Goal: Navigation & Orientation: Find specific page/section

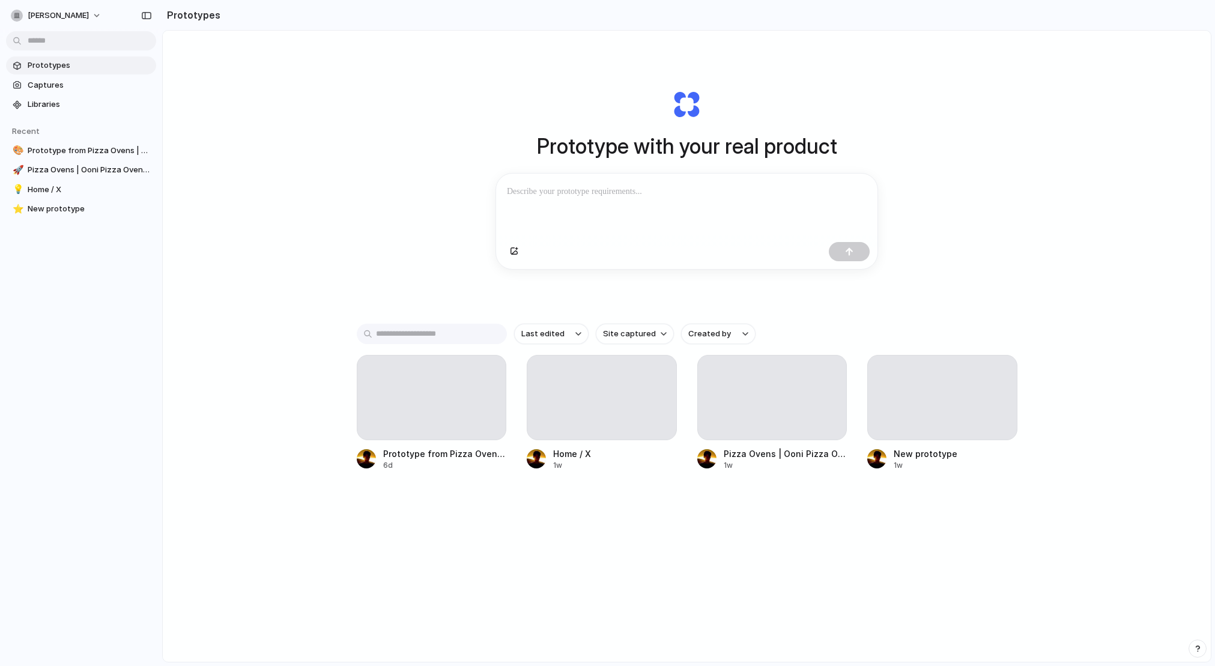
drag, startPoint x: 518, startPoint y: 114, endPoint x: 861, endPoint y: 193, distance: 352.7
click at [603, 196] on div "Prototype with your real product Clone web app Clone screenshot Start from exis…" at bounding box center [687, 179] width 480 height 269
drag, startPoint x: 876, startPoint y: 178, endPoint x: 822, endPoint y: 178, distance: 53.5
click at [603, 178] on div at bounding box center [686, 206] width 381 height 64
drag, startPoint x: 336, startPoint y: 274, endPoint x: 407, endPoint y: 436, distance: 177.2
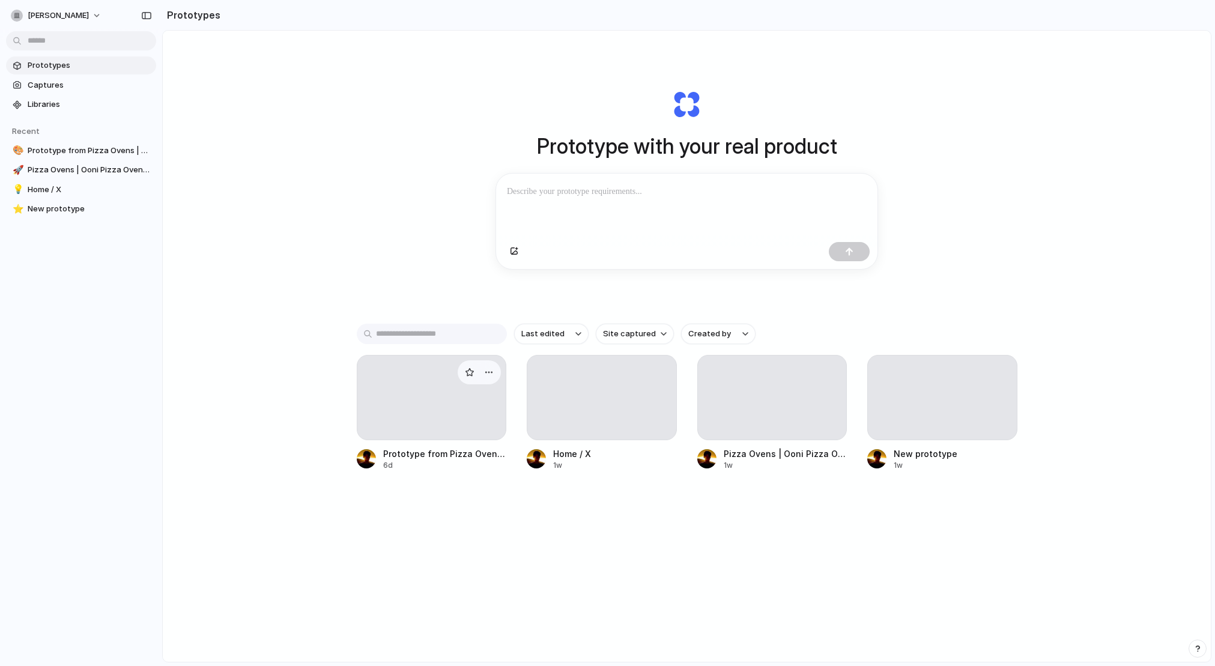
click at [339, 276] on div "Prototype with your real product Clone web app Clone screenshot Start from exis…" at bounding box center [687, 378] width 1048 height 695
drag, startPoint x: 177, startPoint y: 129, endPoint x: 166, endPoint y: 137, distance: 13.2
click at [174, 132] on div "Prototype with your real product Clone web app Clone screenshot Start from exis…" at bounding box center [687, 378] width 1048 height 695
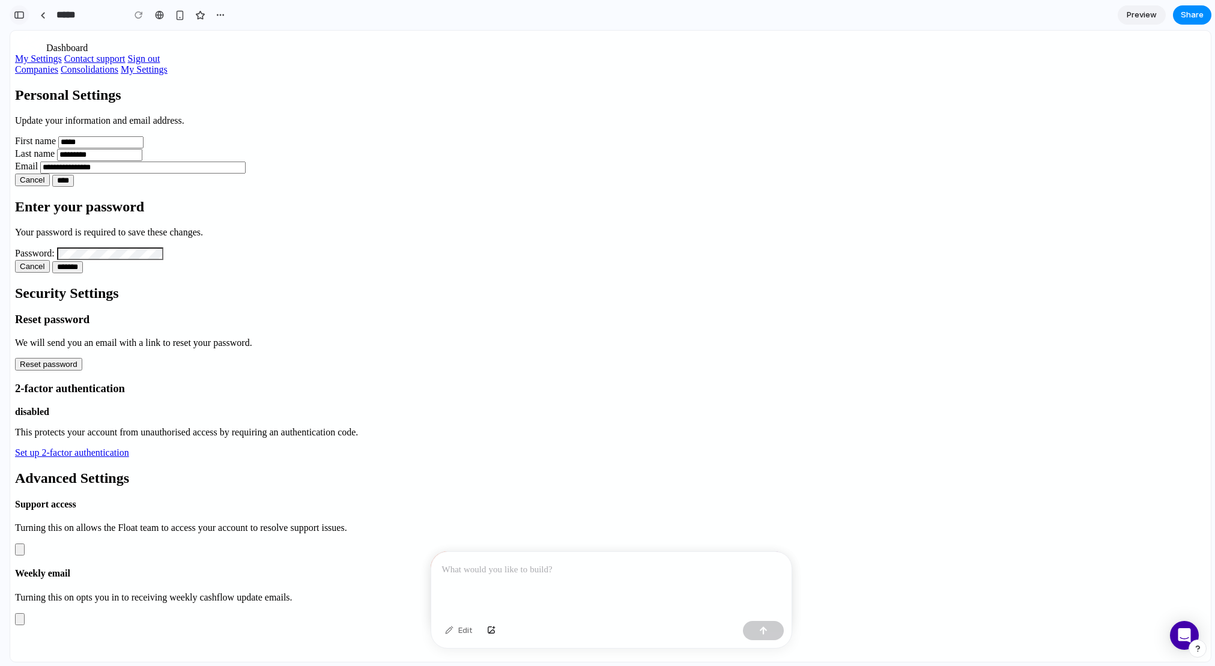
click at [26, 16] on button "button" at bounding box center [19, 14] width 19 height 19
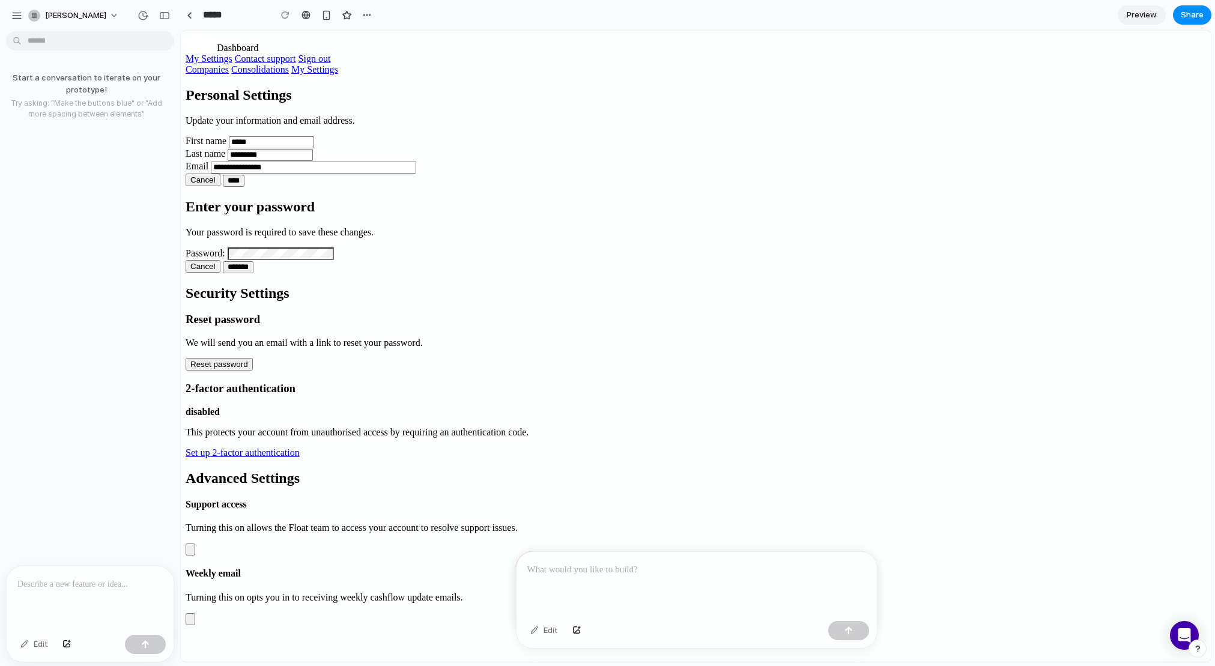
click at [208, 171] on label "Email" at bounding box center [197, 166] width 23 height 10
click at [416, 174] on input "**********" at bounding box center [313, 168] width 205 height 12
click at [314, 148] on input "*****" at bounding box center [271, 142] width 85 height 12
drag, startPoint x: 252, startPoint y: 225, endPoint x: 237, endPoint y: 276, distance: 53.6
click at [252, 225] on div "**********" at bounding box center [696, 356] width 1020 height 538
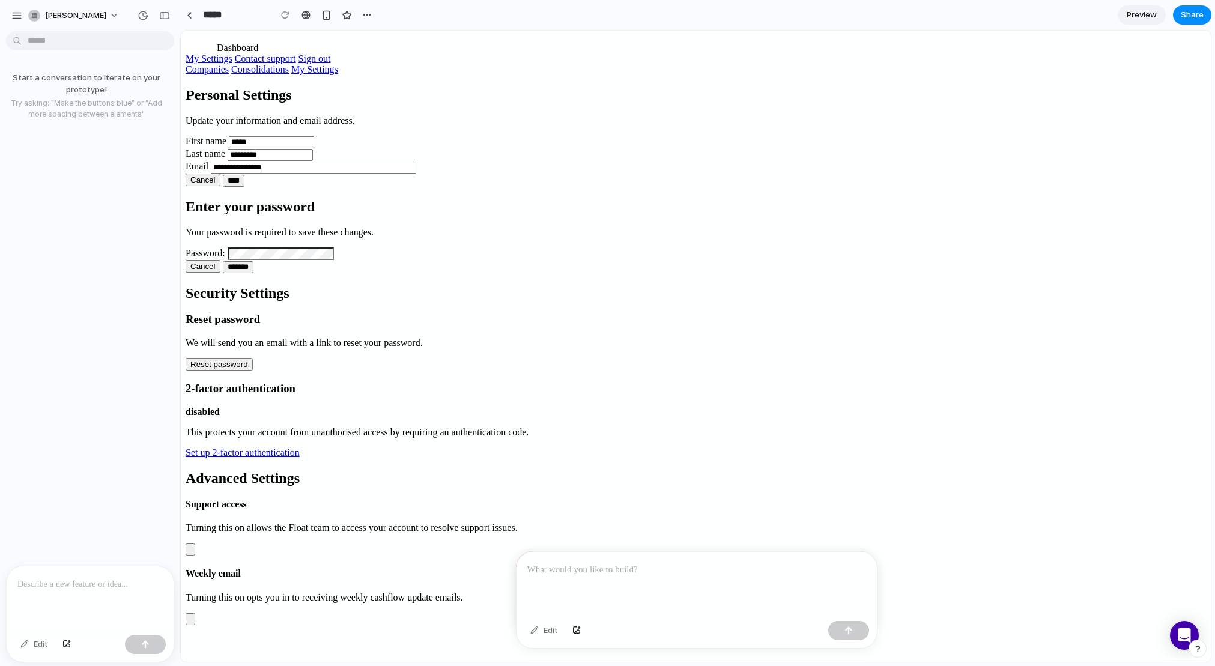
click at [127, 586] on p at bounding box center [89, 584] width 145 height 14
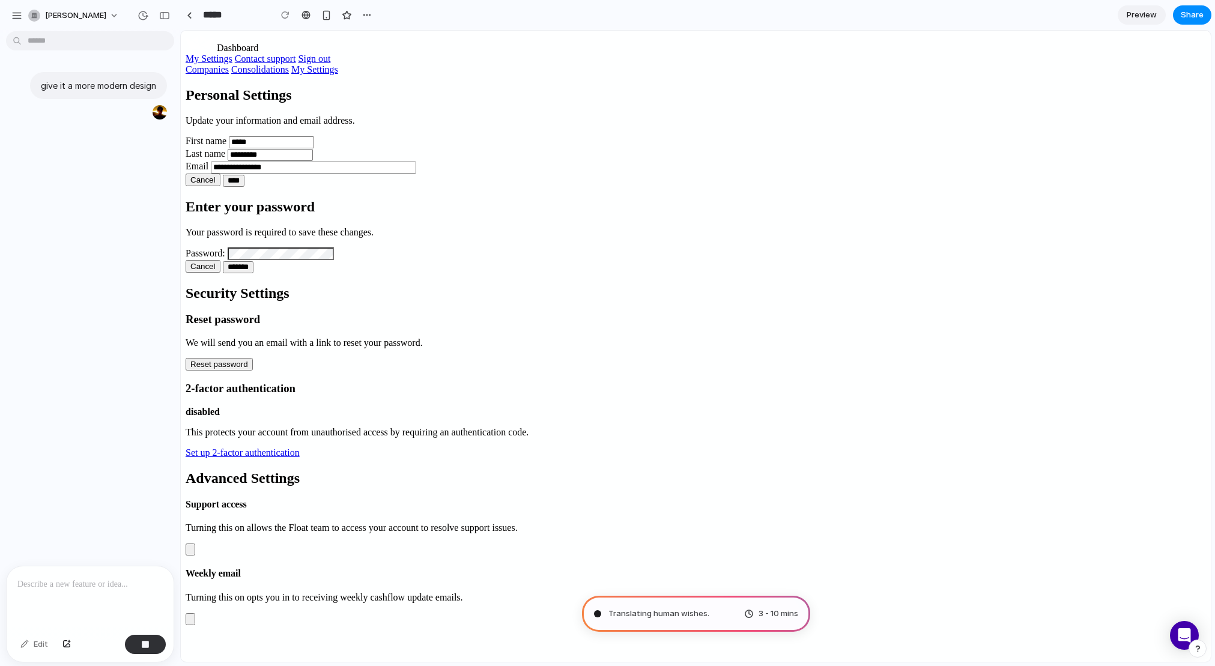
click at [186, 53] on span at bounding box center [186, 53] width 0 height 0
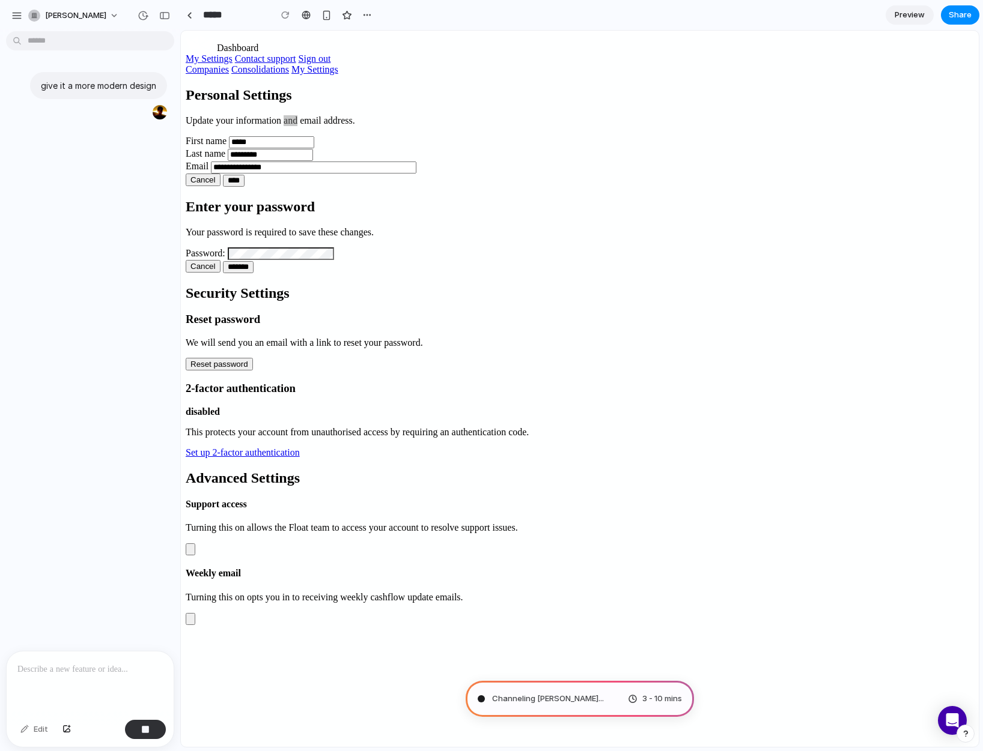
click at [916, 13] on span "Preview" at bounding box center [909, 15] width 30 height 12
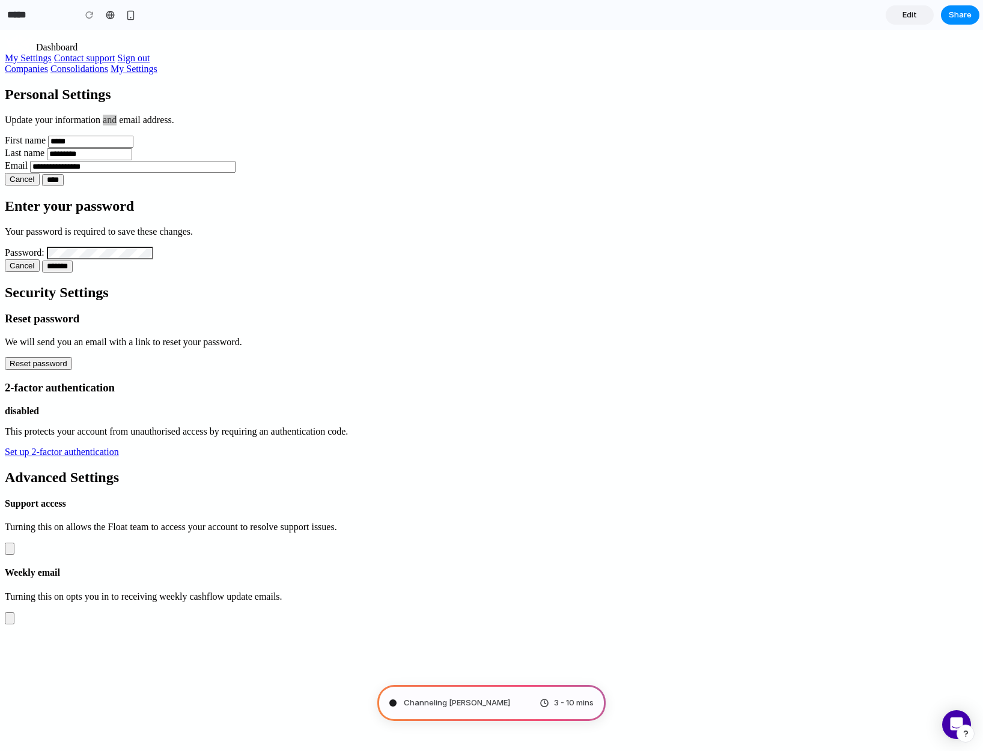
click at [897, 12] on link "Edit" at bounding box center [909, 14] width 48 height 19
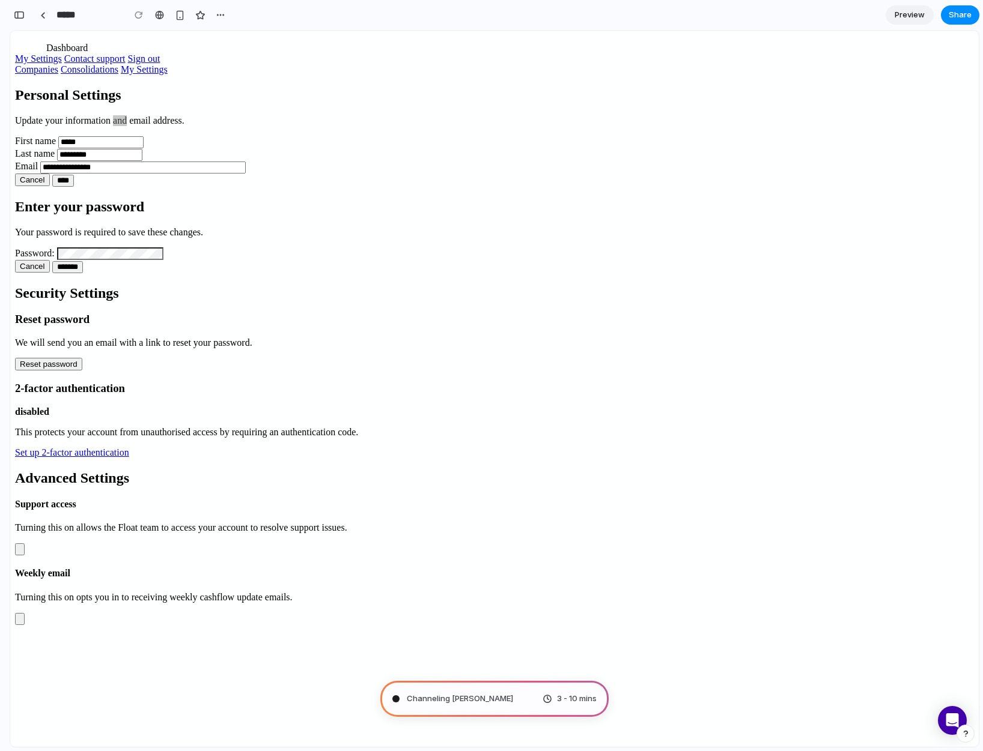
scroll to position [0, 11]
drag, startPoint x: 26, startPoint y: 15, endPoint x: 117, endPoint y: 19, distance: 90.2
click at [26, 15] on button "button" at bounding box center [19, 14] width 19 height 19
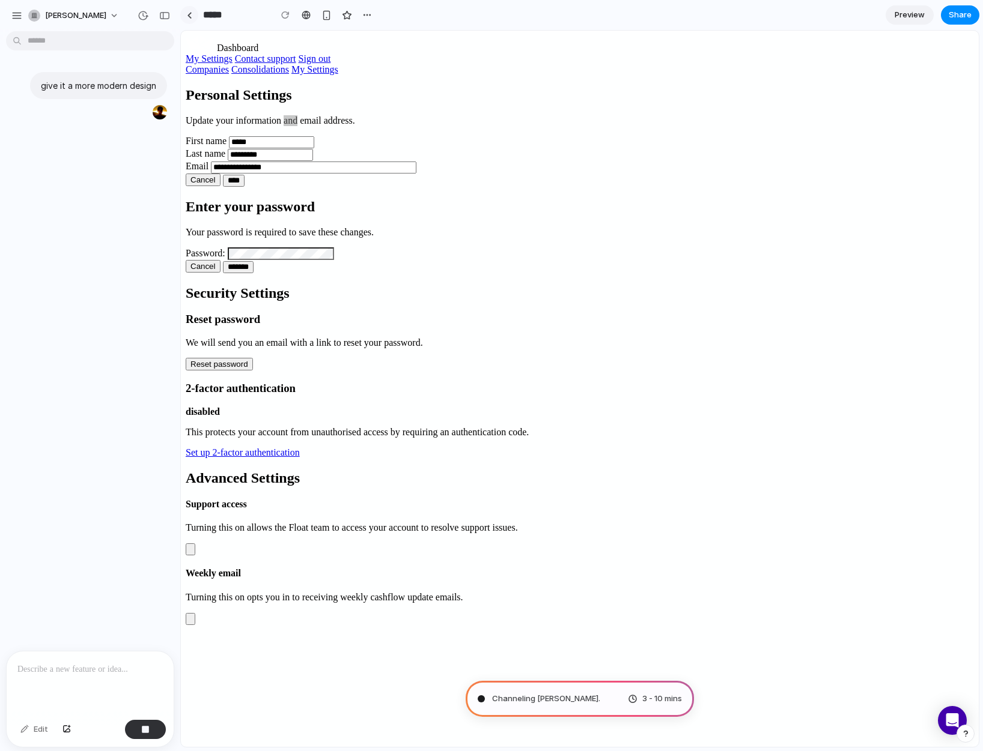
scroll to position [0, 0]
click at [364, 12] on div "button" at bounding box center [367, 15] width 10 height 10
click at [372, 11] on div "Duplicate Delete" at bounding box center [491, 375] width 983 height 751
drag, startPoint x: 242, startPoint y: 132, endPoint x: 302, endPoint y: 135, distance: 60.2
click at [243, 132] on div "**********" at bounding box center [580, 356] width 788 height 538
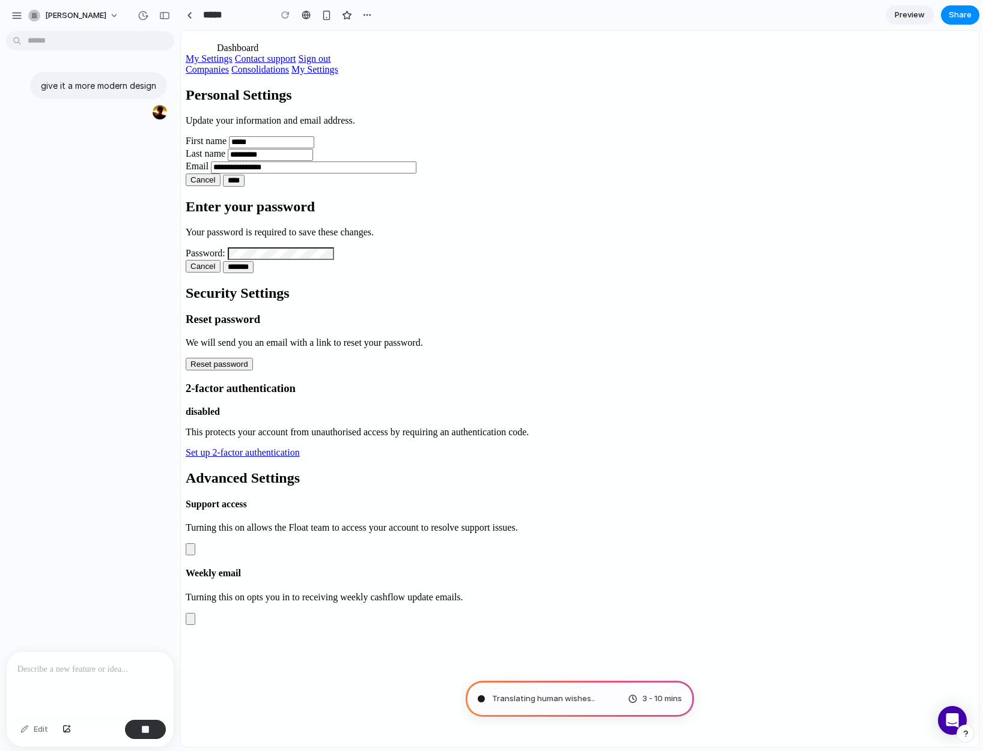
click at [186, 53] on span at bounding box center [186, 53] width 0 height 0
click at [802, 75] on div "Companies Consolidations My Settings" at bounding box center [580, 69] width 788 height 11
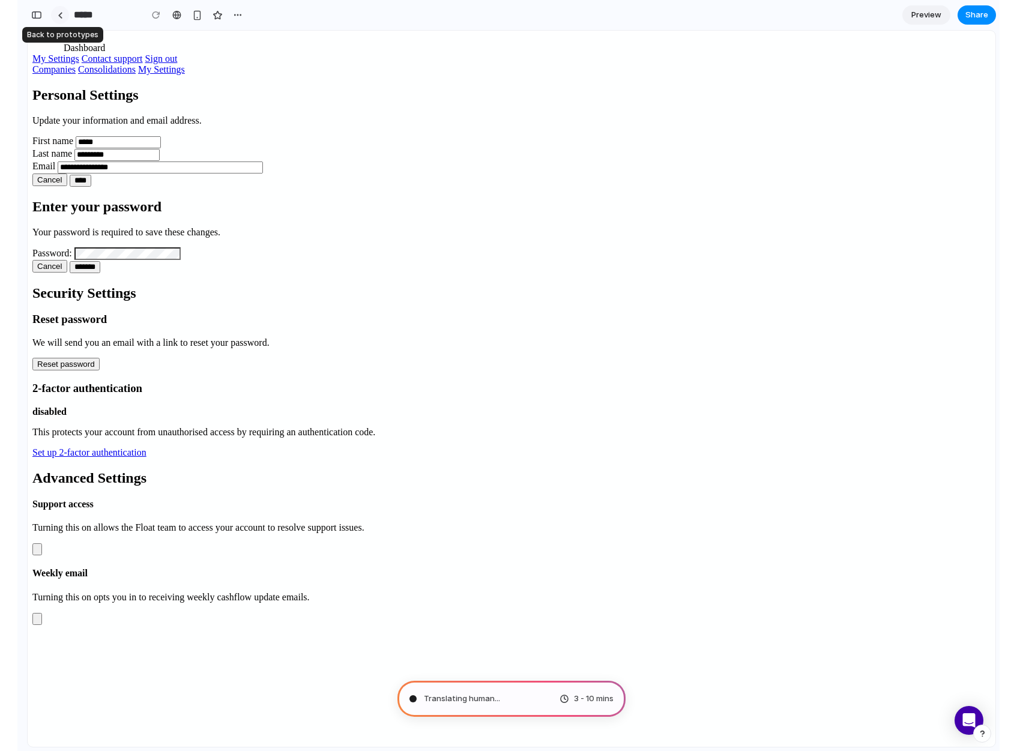
scroll to position [50, 0]
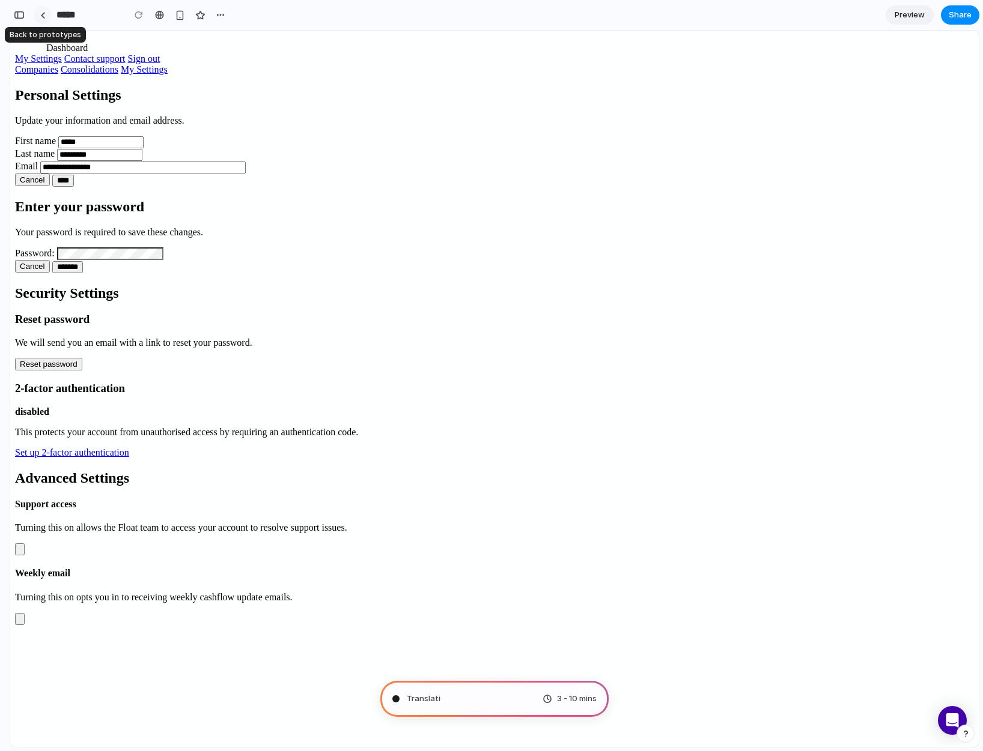
click at [40, 17] on div at bounding box center [42, 15] width 5 height 7
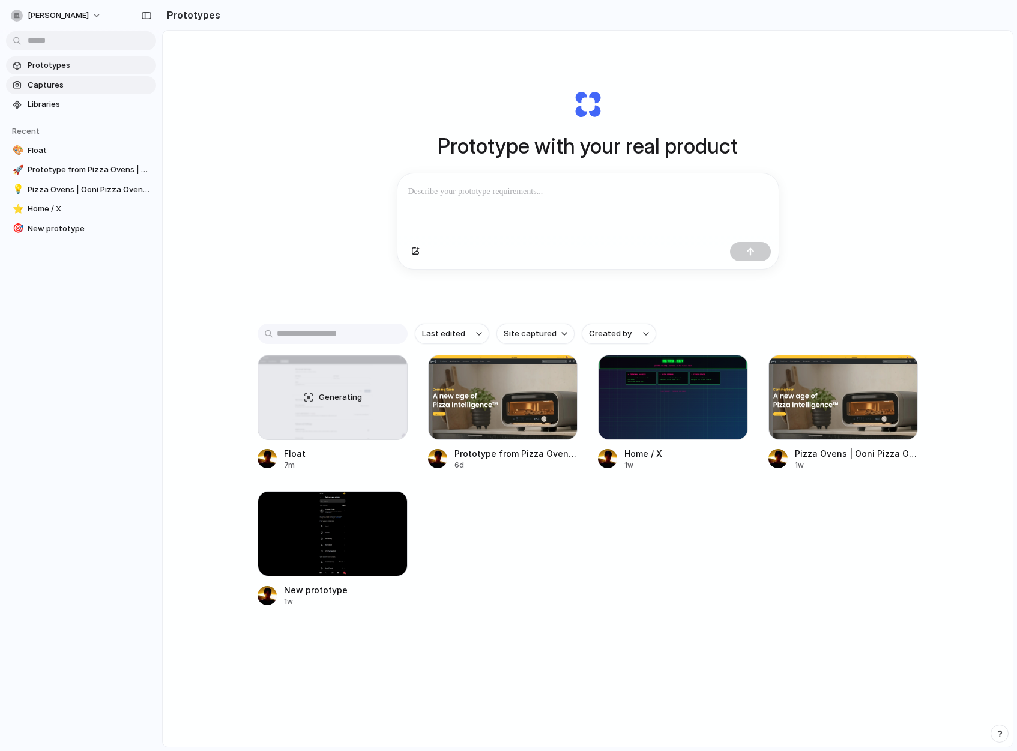
click at [107, 88] on span "Captures" at bounding box center [90, 85] width 124 height 12
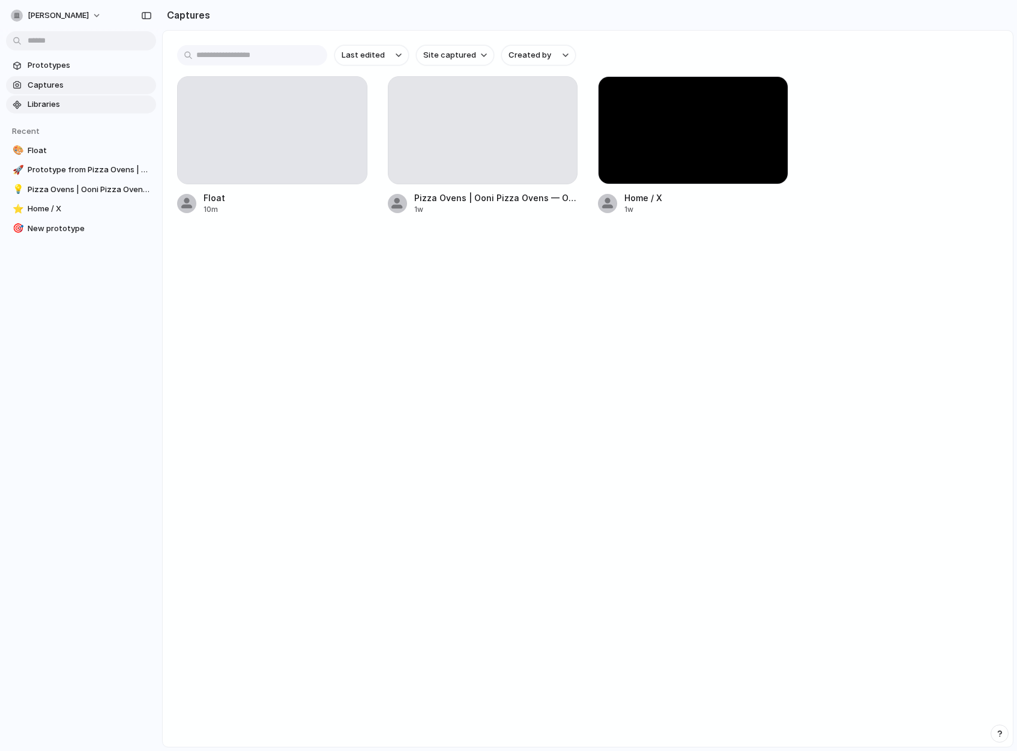
click at [103, 101] on span "Libraries" at bounding box center [90, 104] width 124 height 12
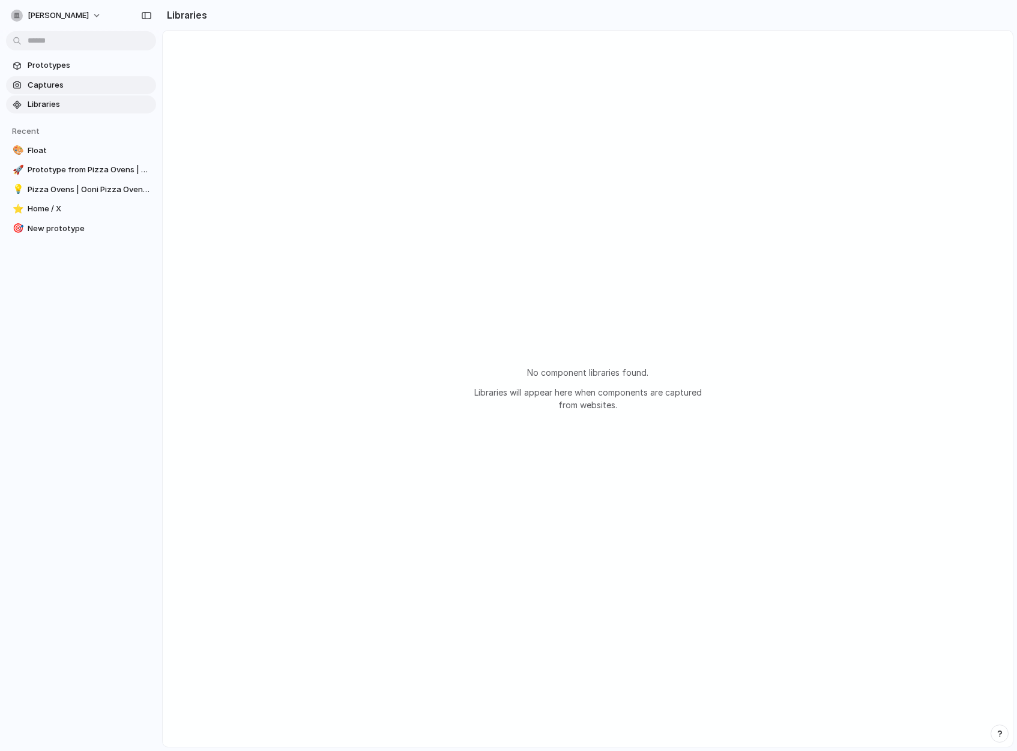
click at [107, 80] on span "Captures" at bounding box center [90, 85] width 124 height 12
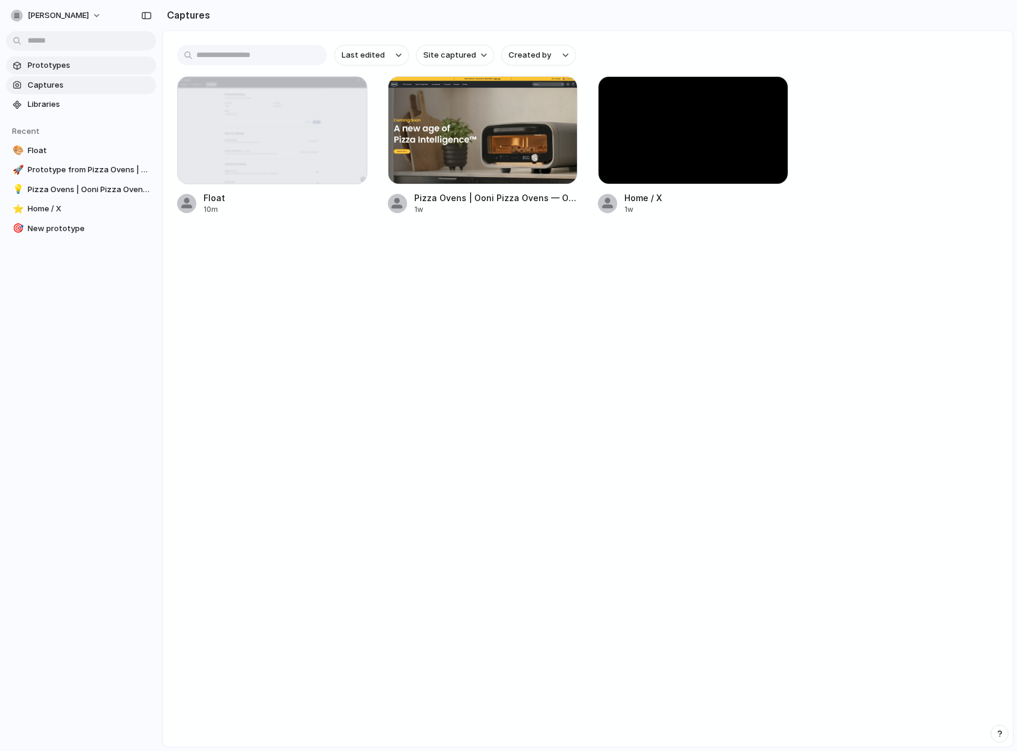
click at [114, 62] on span "Prototypes" at bounding box center [90, 65] width 124 height 12
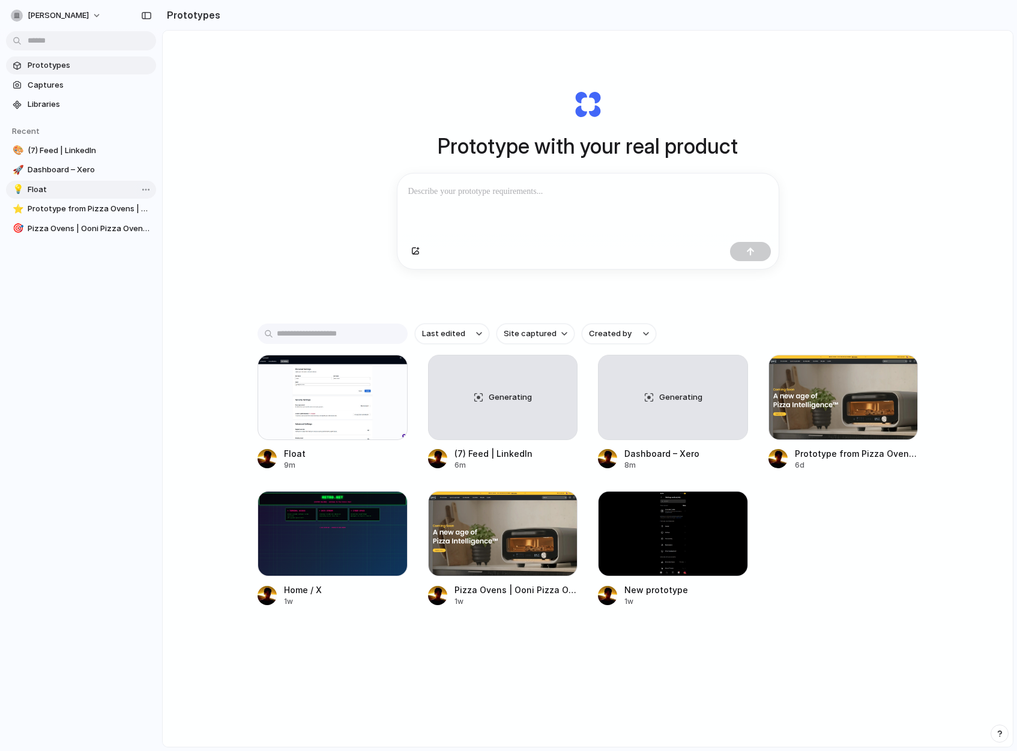
click at [65, 184] on span "Float" at bounding box center [90, 190] width 124 height 12
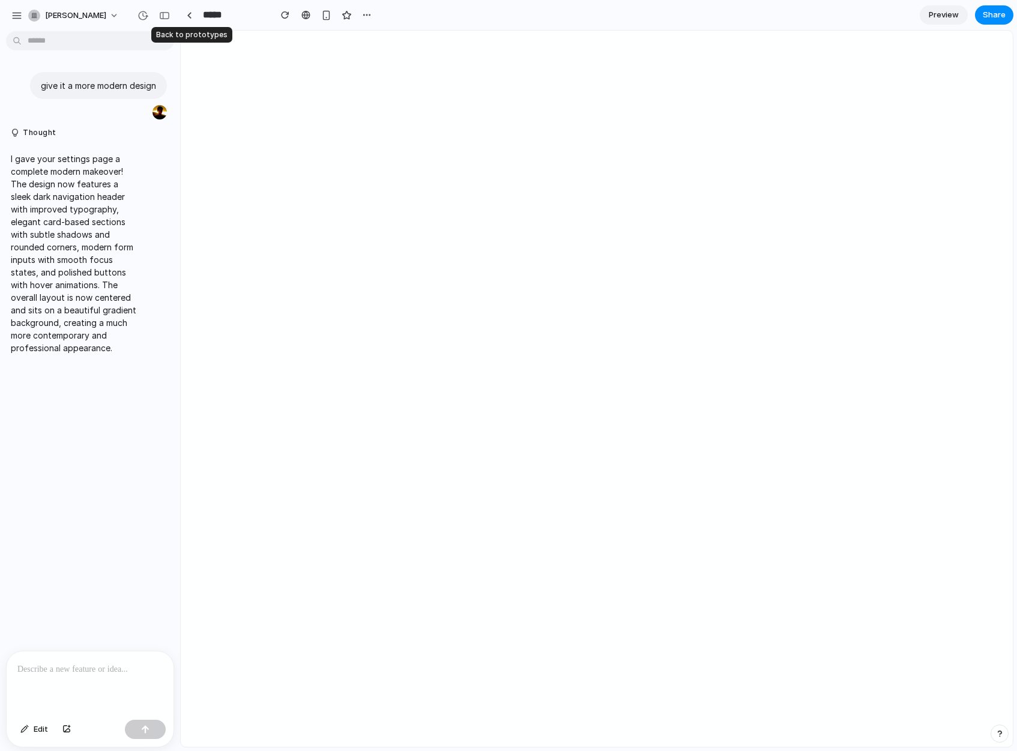
drag, startPoint x: 187, startPoint y: 14, endPoint x: 153, endPoint y: 94, distance: 86.1
click at [187, 14] on div at bounding box center [189, 15] width 5 height 7
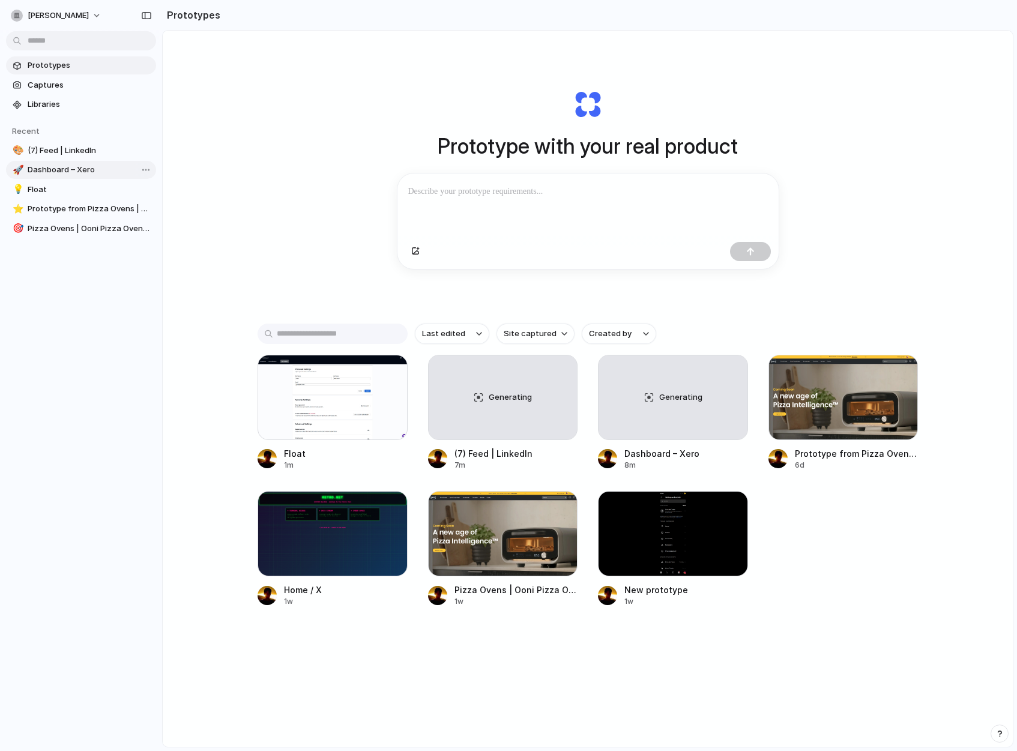
click at [86, 169] on span "Dashboard – Xero" at bounding box center [90, 170] width 124 height 12
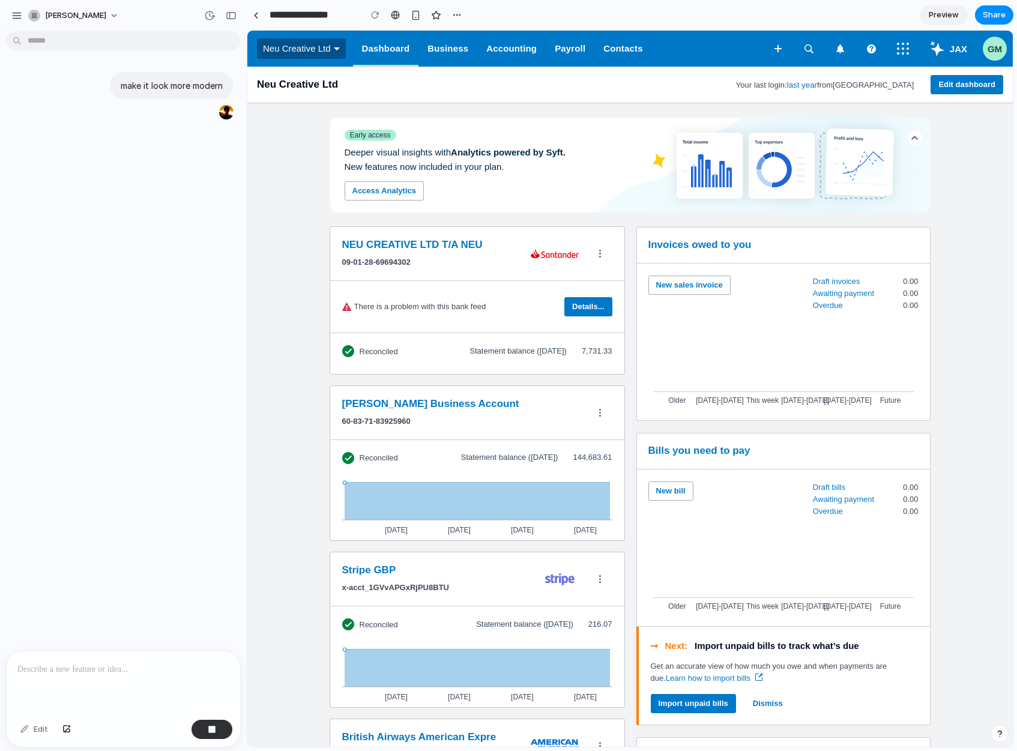
drag, startPoint x: 178, startPoint y: 160, endPoint x: 247, endPoint y: 189, distance: 74.3
click at [62, 665] on button "button" at bounding box center [66, 729] width 20 height 19
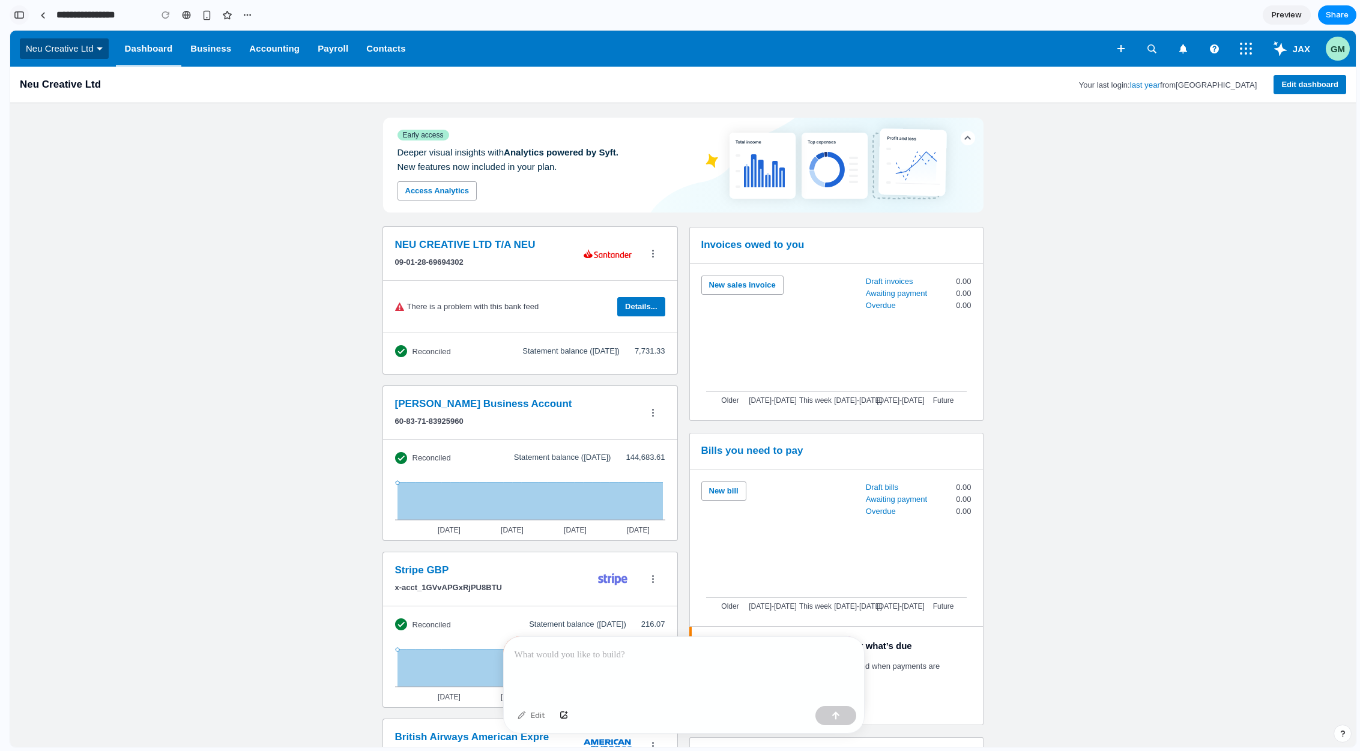
click at [25, 18] on button "button" at bounding box center [19, 14] width 19 height 19
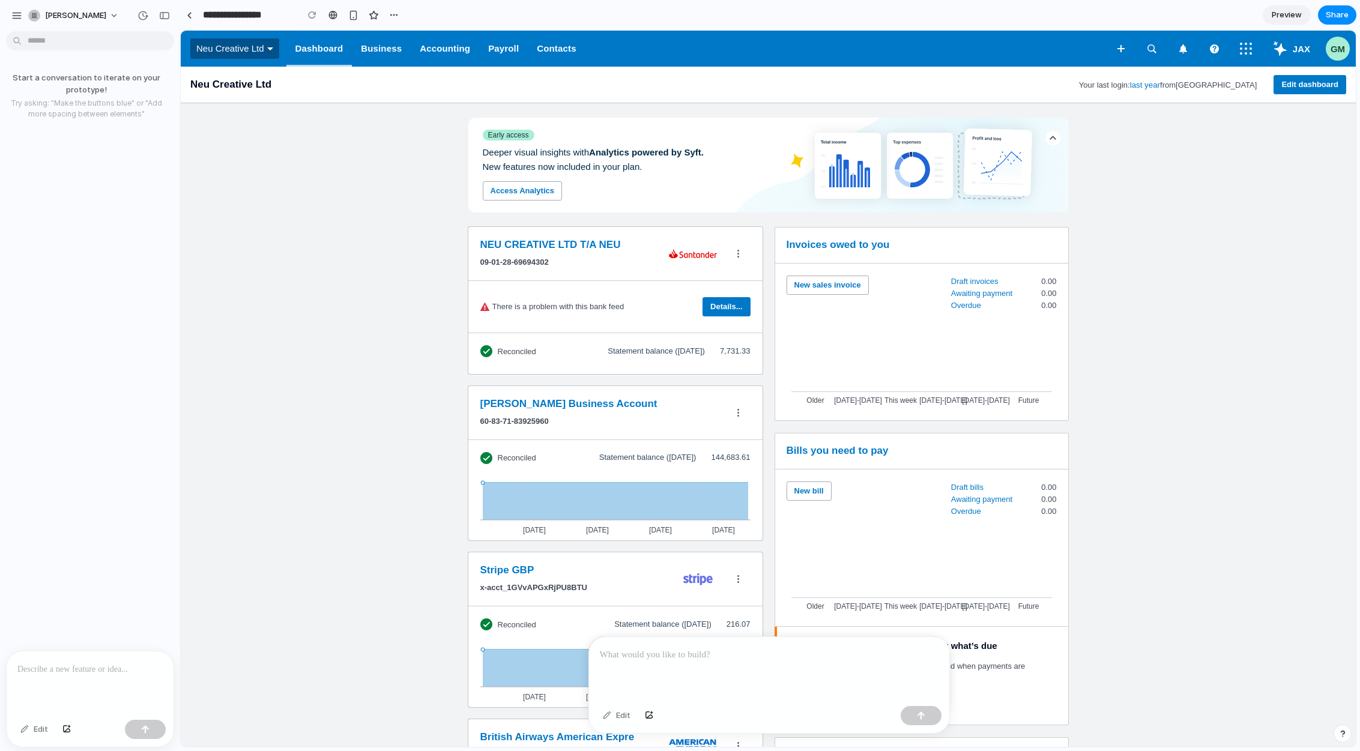
drag, startPoint x: 1235, startPoint y: 312, endPoint x: 1091, endPoint y: 214, distance: 174.2
click at [1235, 312] on div "NEU CREATIVE LTD T/A NEU 09-01-28-69694302 There is a problem with this bank fe…" at bounding box center [768, 742] width 1175 height 1059
click at [1051, 142] on div "Toggle" at bounding box center [1053, 138] width 24 height 24
click at [1166, 149] on div "Early access Deeper visual insights with Analytics powered by Syft. New feature…" at bounding box center [768, 157] width 1175 height 109
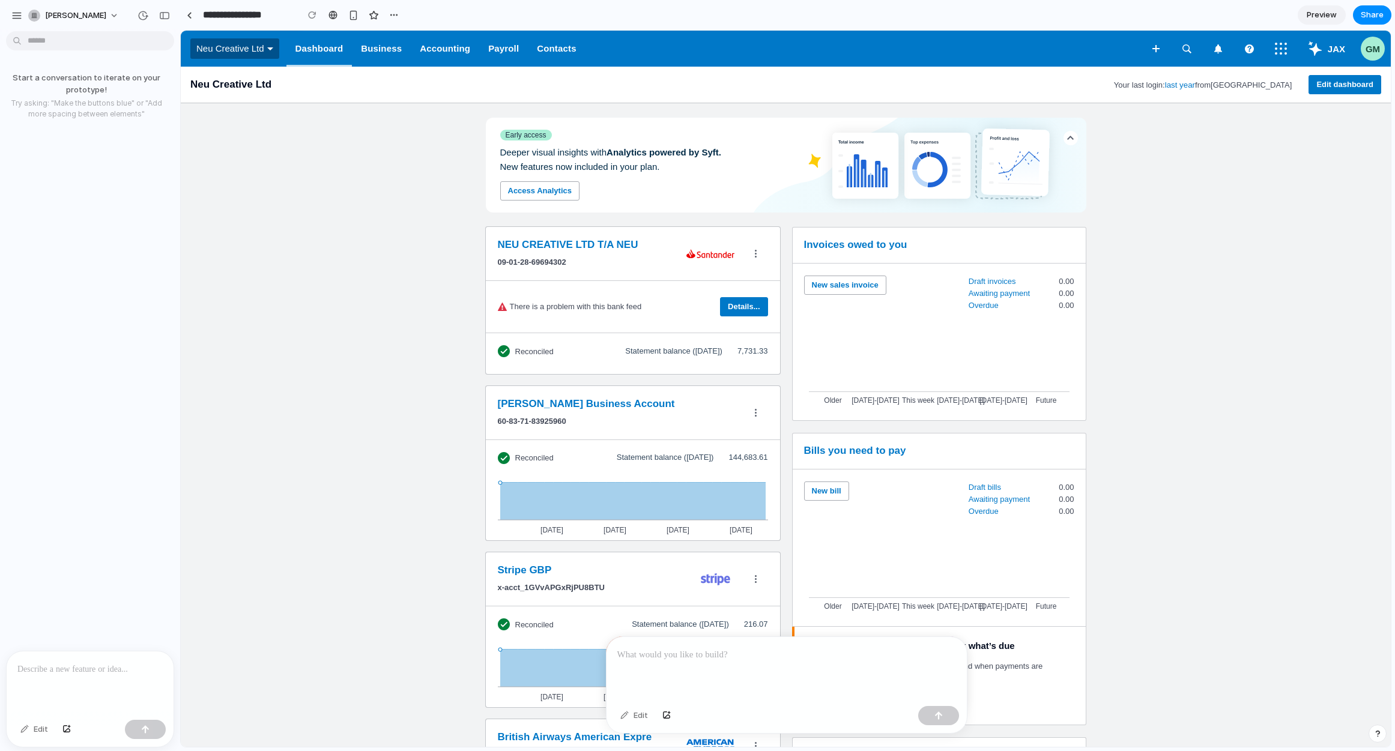
click at [299, 244] on div "NEU CREATIVE LTD T/A NEU 09-01-28-69694302 There is a problem with this bank fe…" at bounding box center [786, 742] width 1210 height 1059
click at [270, 49] on icon "button" at bounding box center [270, 48] width 6 height 3
drag, startPoint x: 410, startPoint y: 201, endPoint x: 318, endPoint y: 308, distance: 140.6
click at [410, 201] on div "Early access Deeper visual insights with Analytics powered by Syft. New feature…" at bounding box center [786, 157] width 1210 height 109
click at [124, 671] on p at bounding box center [89, 669] width 145 height 14
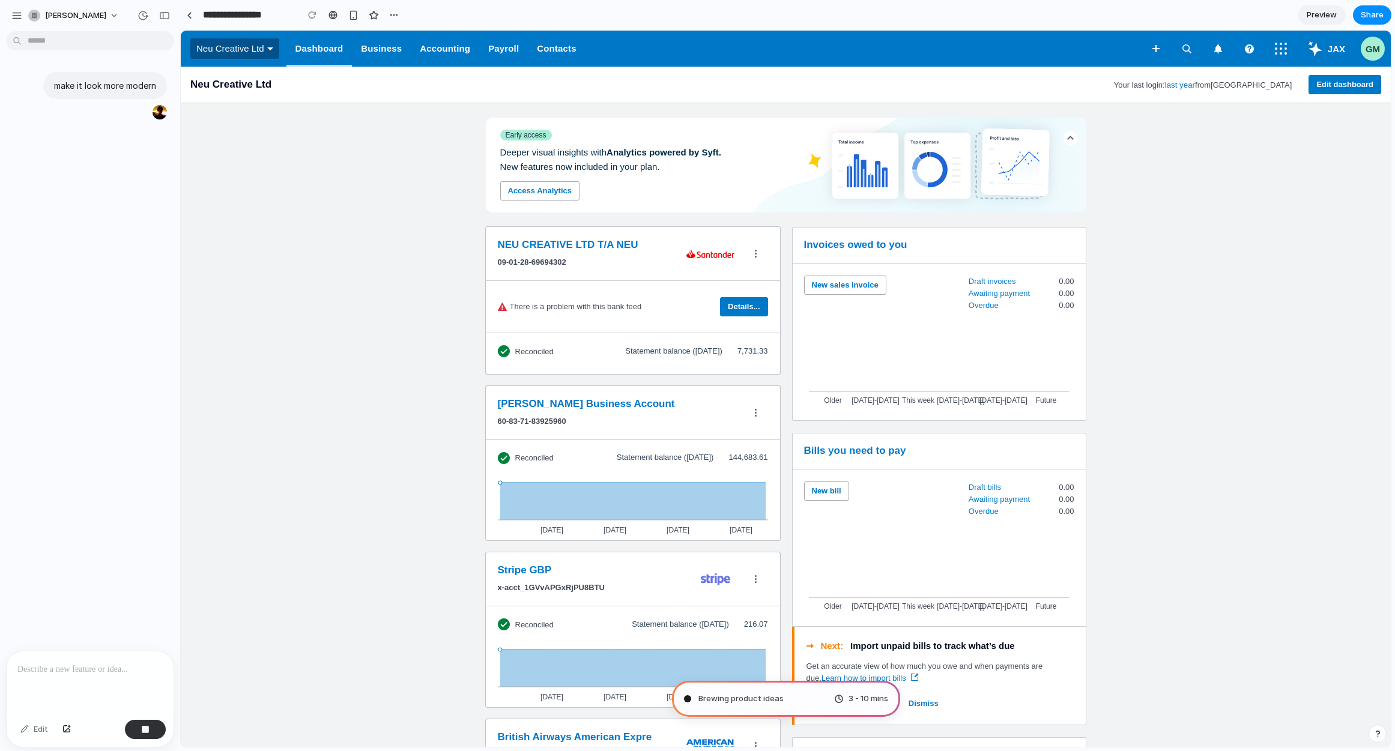
click at [344, 533] on div "NEU CREATIVE LTD T/A NEU 09-01-28-69694302 There is a problem with this bank fe…" at bounding box center [786, 742] width 1210 height 1059
click at [194, 16] on link at bounding box center [189, 15] width 18 height 18
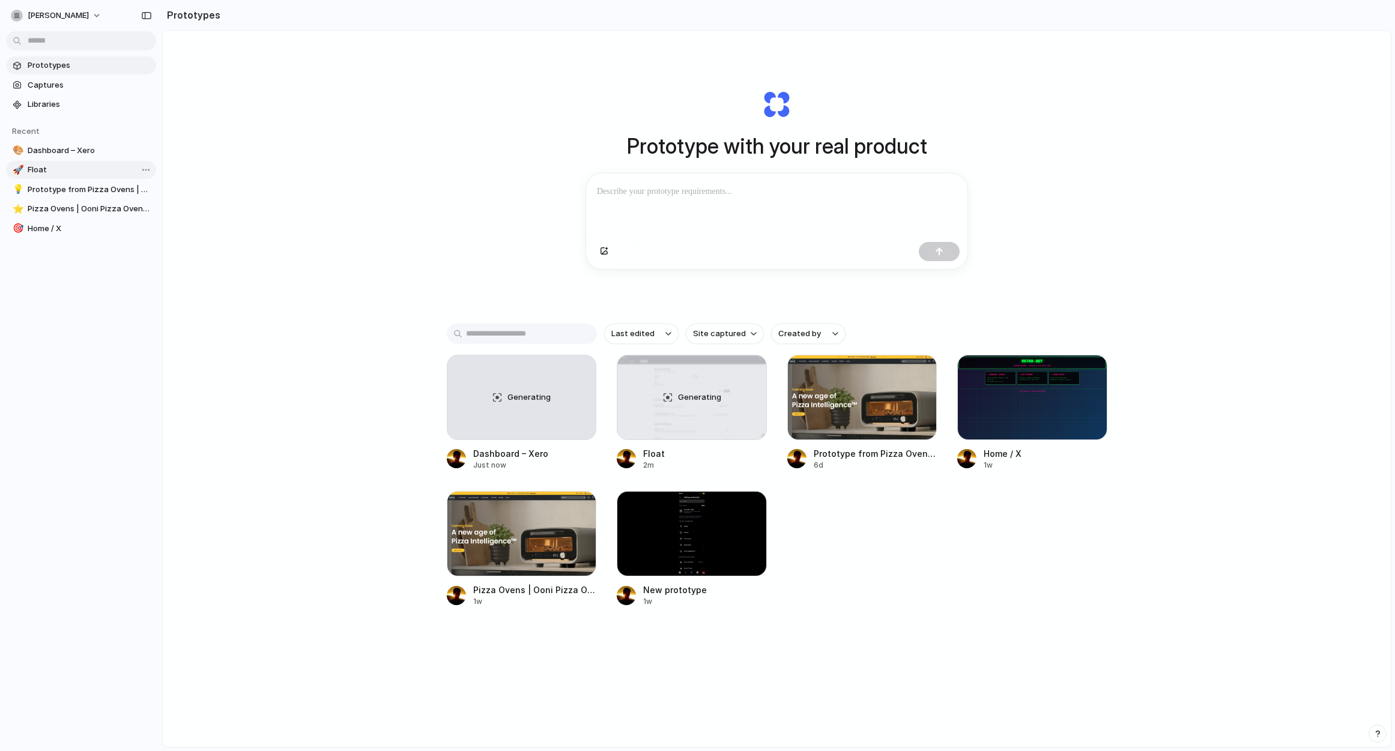
click at [84, 168] on span "Float" at bounding box center [90, 170] width 124 height 12
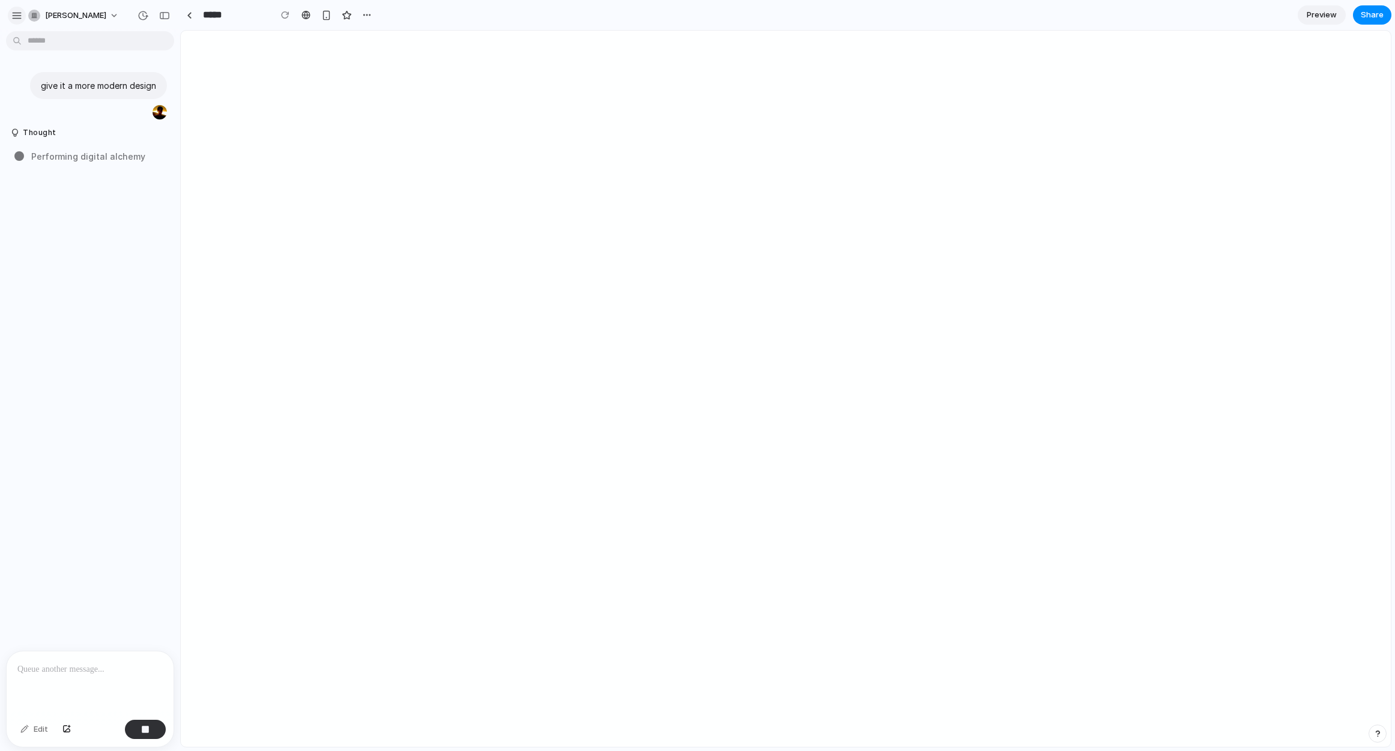
click at [19, 16] on div "button" at bounding box center [16, 15] width 11 height 11
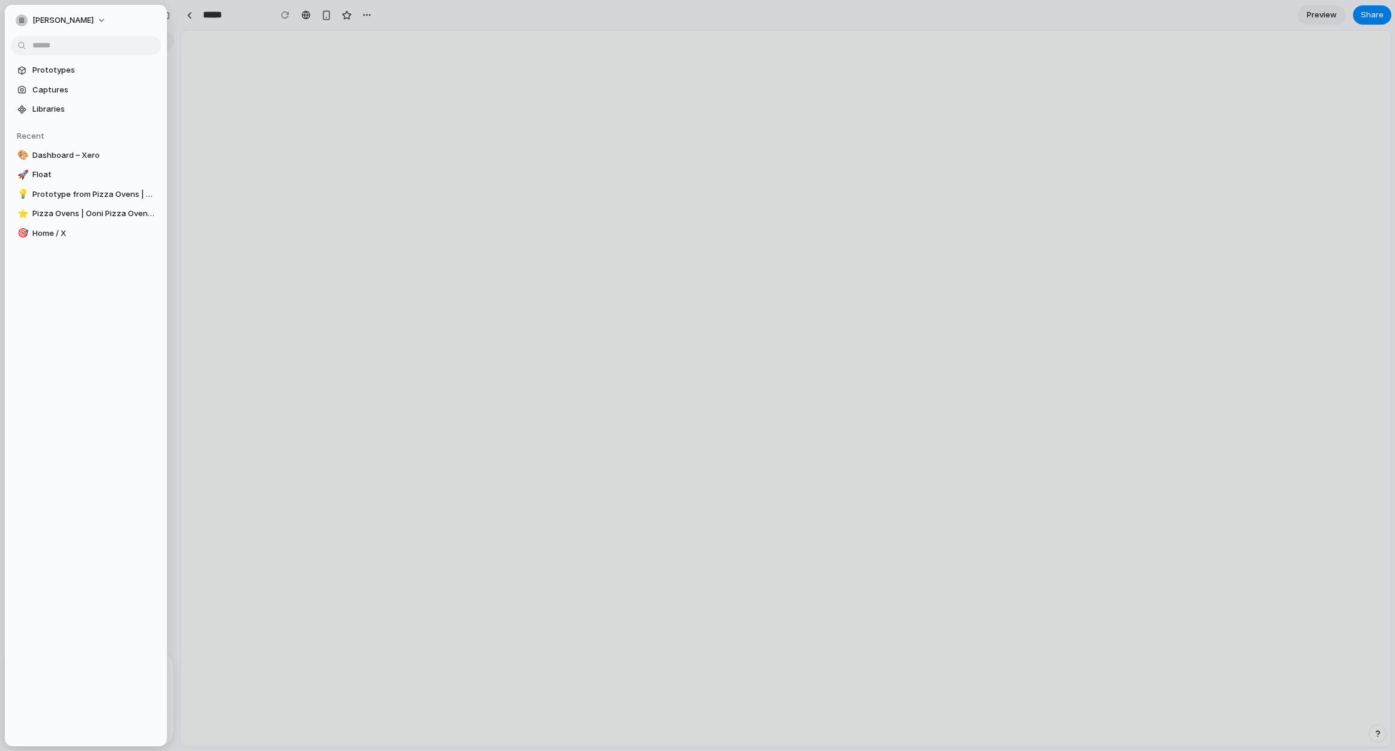
click at [89, 204] on section "Recent 🎨 Dashboard – Xero 🚀 Float 💡 Prototype from Pizza Ovens | Ooni Pizza Ove…" at bounding box center [86, 180] width 162 height 124
click at [93, 196] on span "Prototype from Pizza Ovens | Ooni Pizza Ovens — Ooni [GEOGRAPHIC_DATA]" at bounding box center [94, 195] width 124 height 12
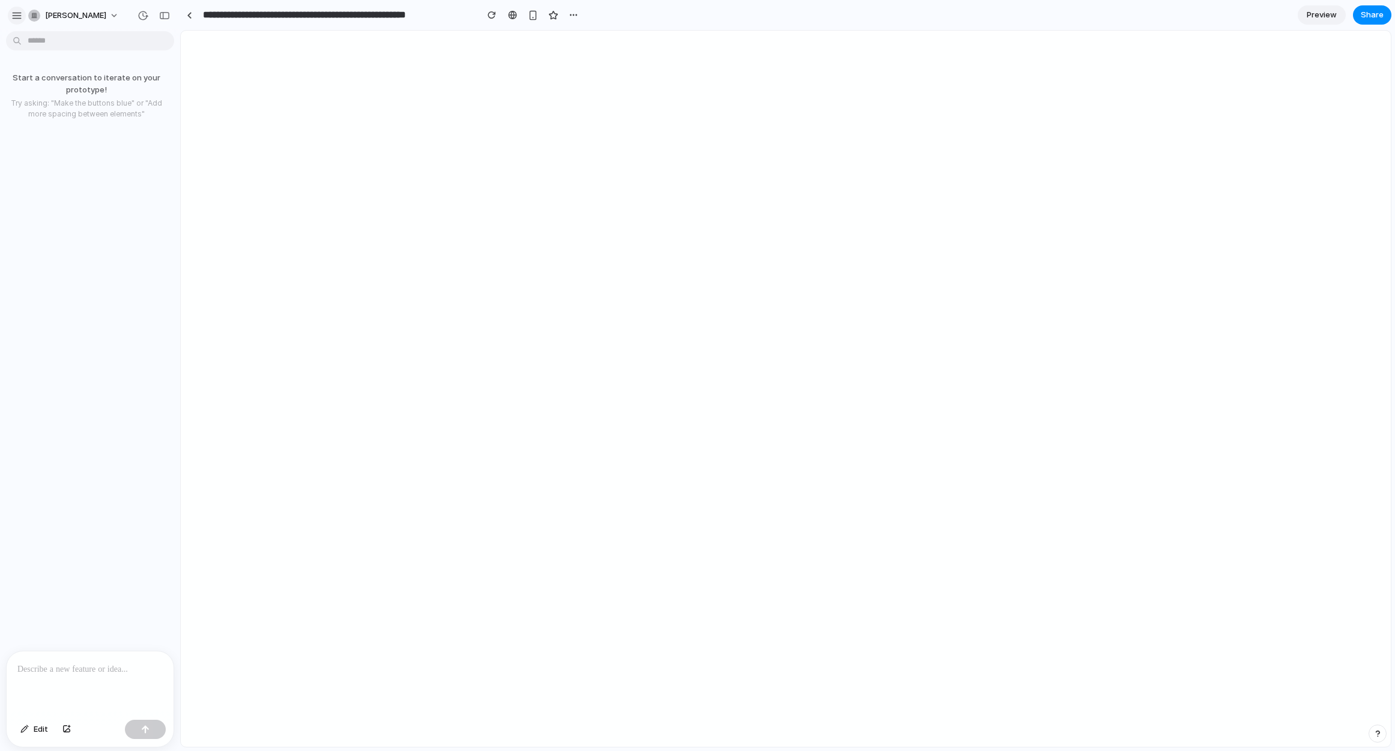
click at [12, 23] on div "[PERSON_NAME]" at bounding box center [68, 15] width 114 height 19
click at [19, 17] on div "button" at bounding box center [16, 15] width 11 height 11
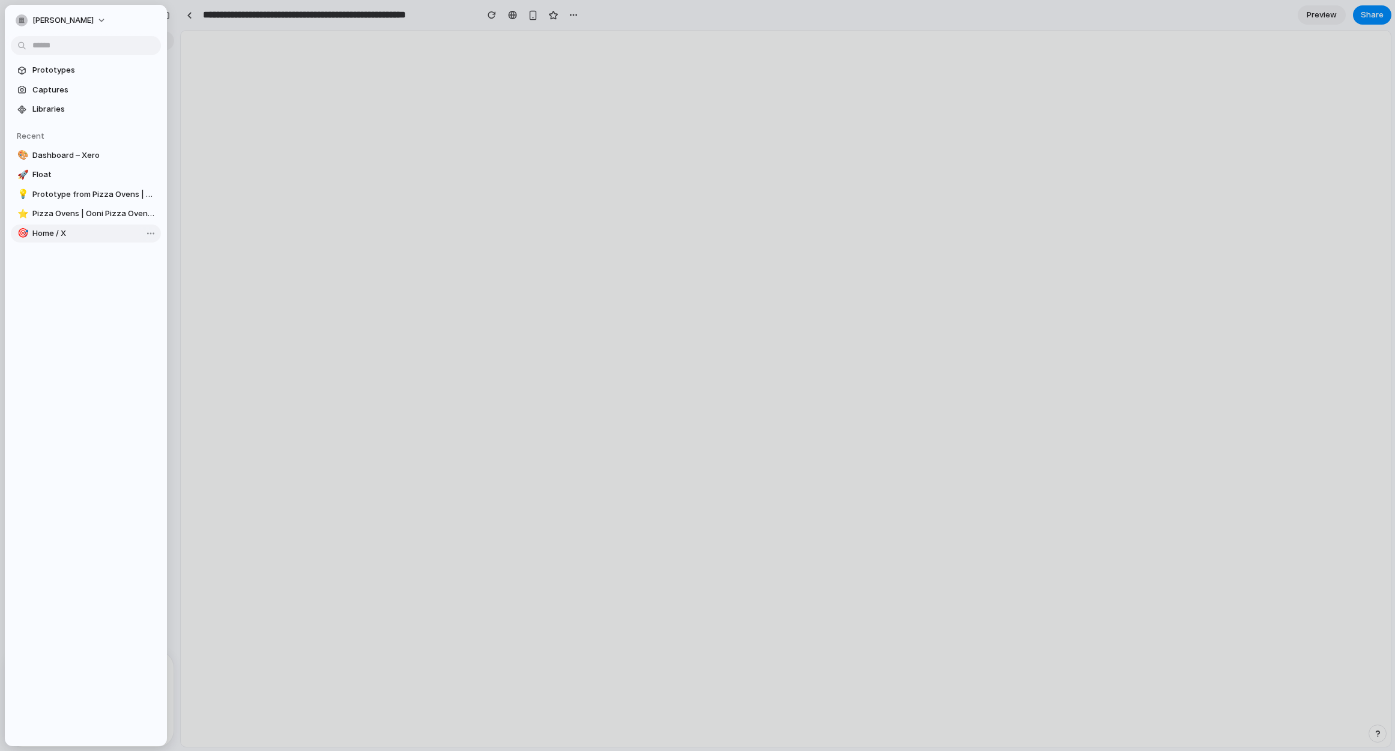
click at [82, 228] on span "Home / X" at bounding box center [94, 234] width 124 height 12
type input "********"
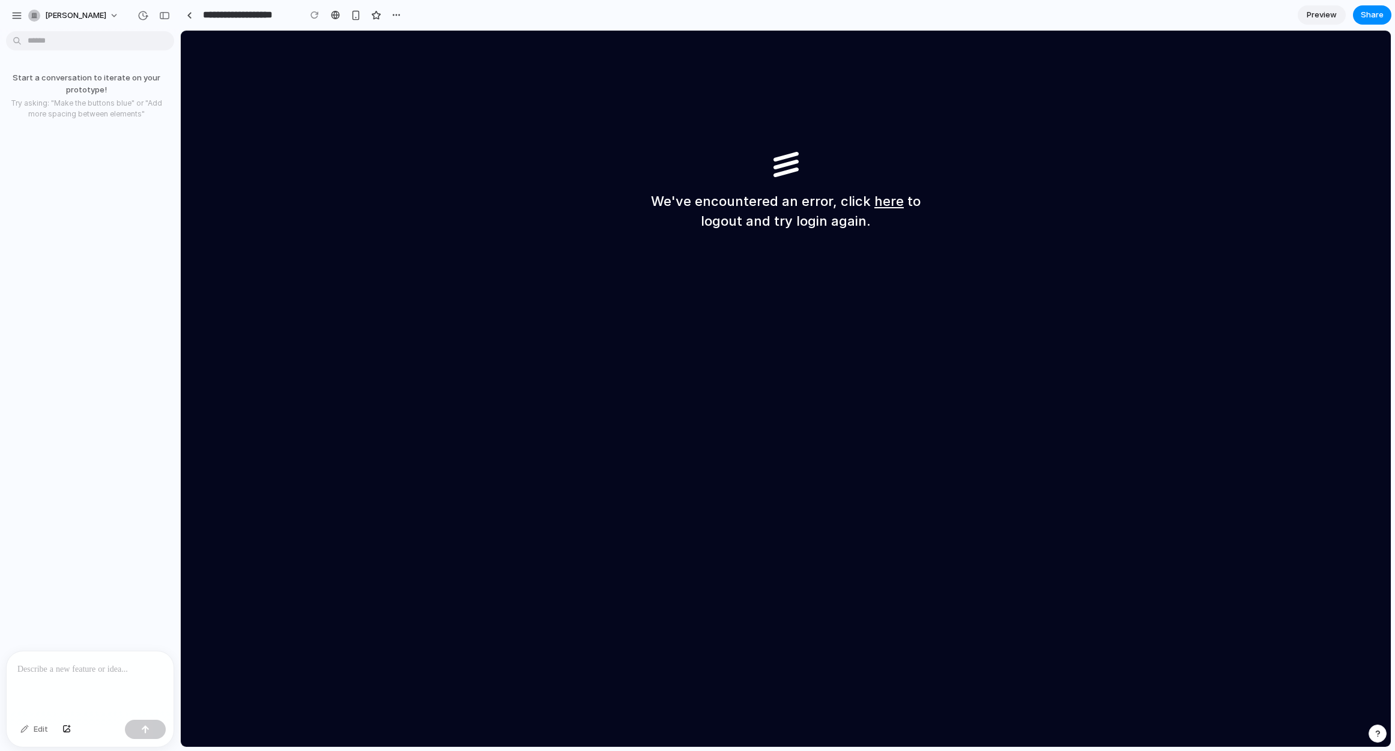
drag, startPoint x: 716, startPoint y: 223, endPoint x: 796, endPoint y: 209, distance: 81.2
click at [732, 235] on div "We've encountered an error, click here to logout and try login again." at bounding box center [786, 389] width 1210 height 717
click at [686, 184] on div "We've encountered an error, click here to logout and try login again." at bounding box center [786, 191] width 288 height 79
click at [196, 14] on link at bounding box center [189, 15] width 18 height 18
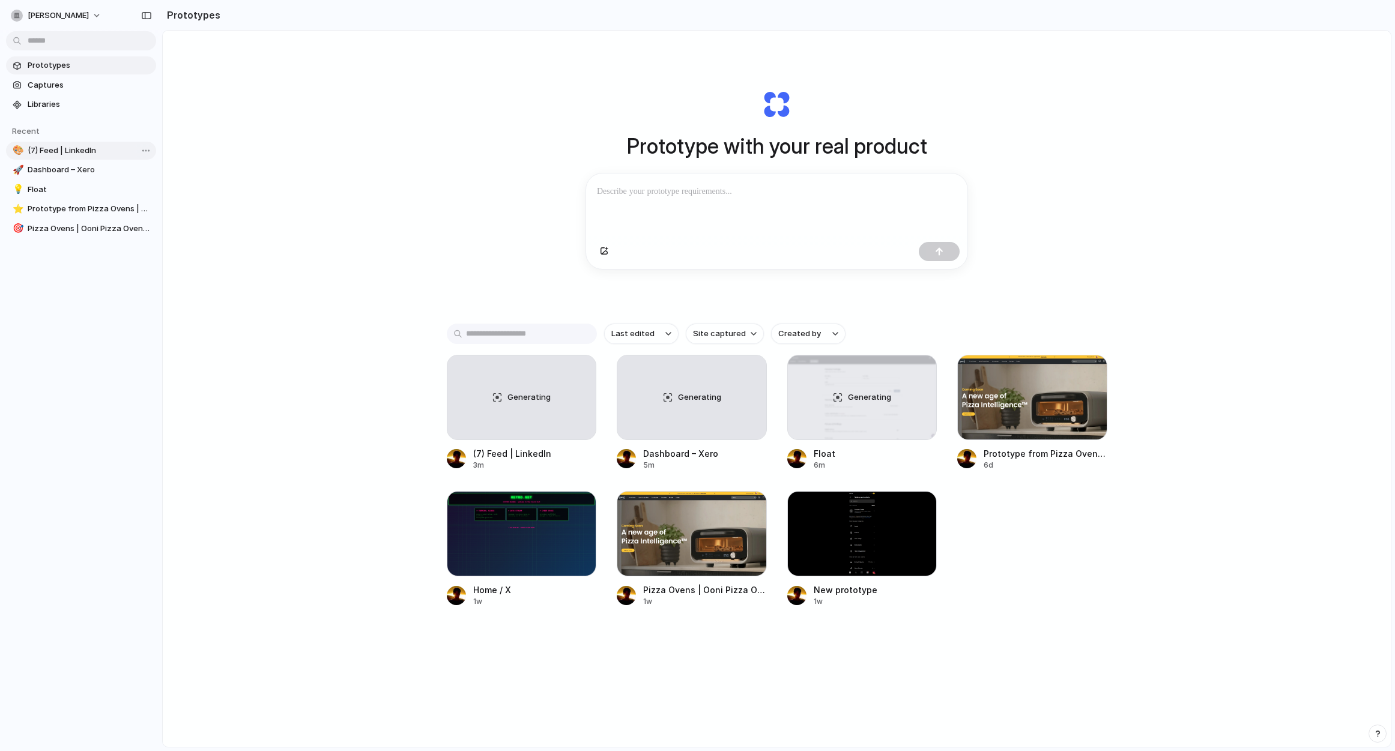
click at [88, 150] on span "(7) Feed | LinkedIn" at bounding box center [90, 151] width 124 height 12
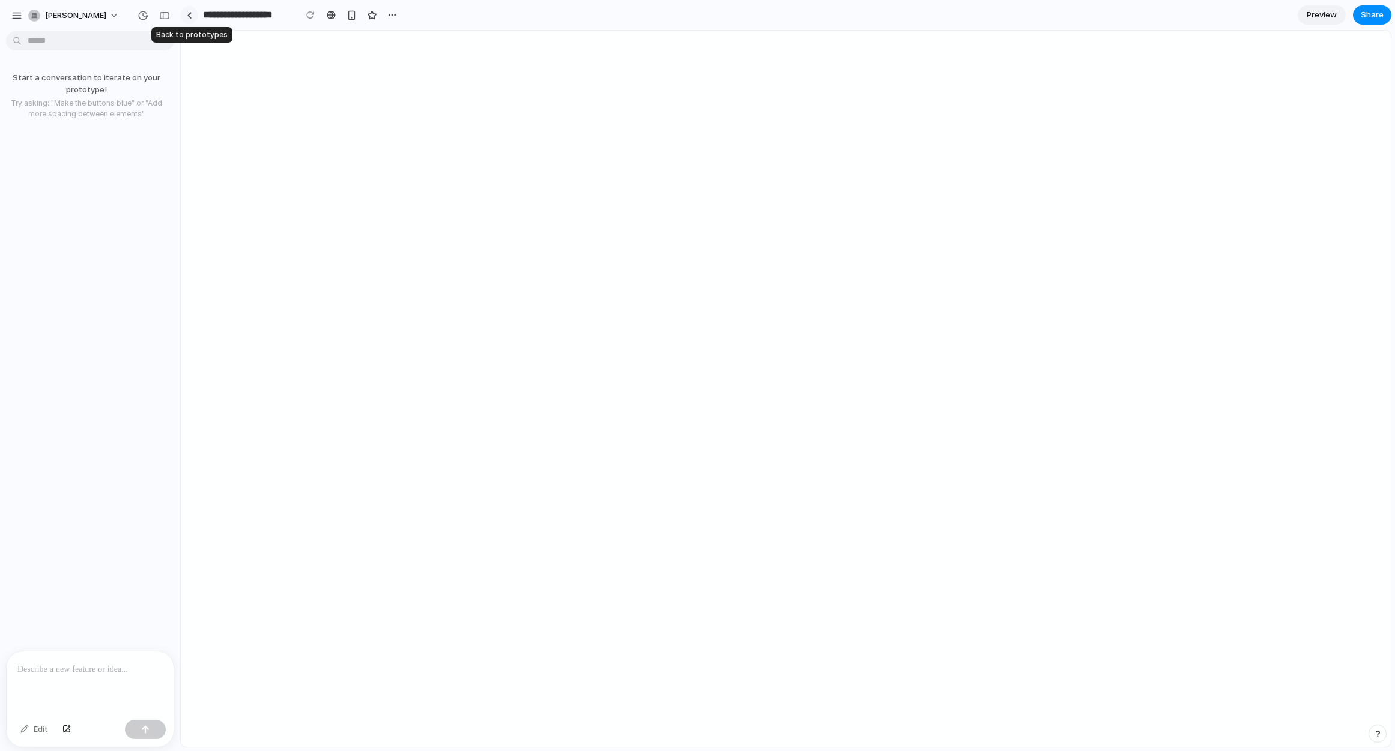
click at [185, 14] on link at bounding box center [189, 15] width 18 height 18
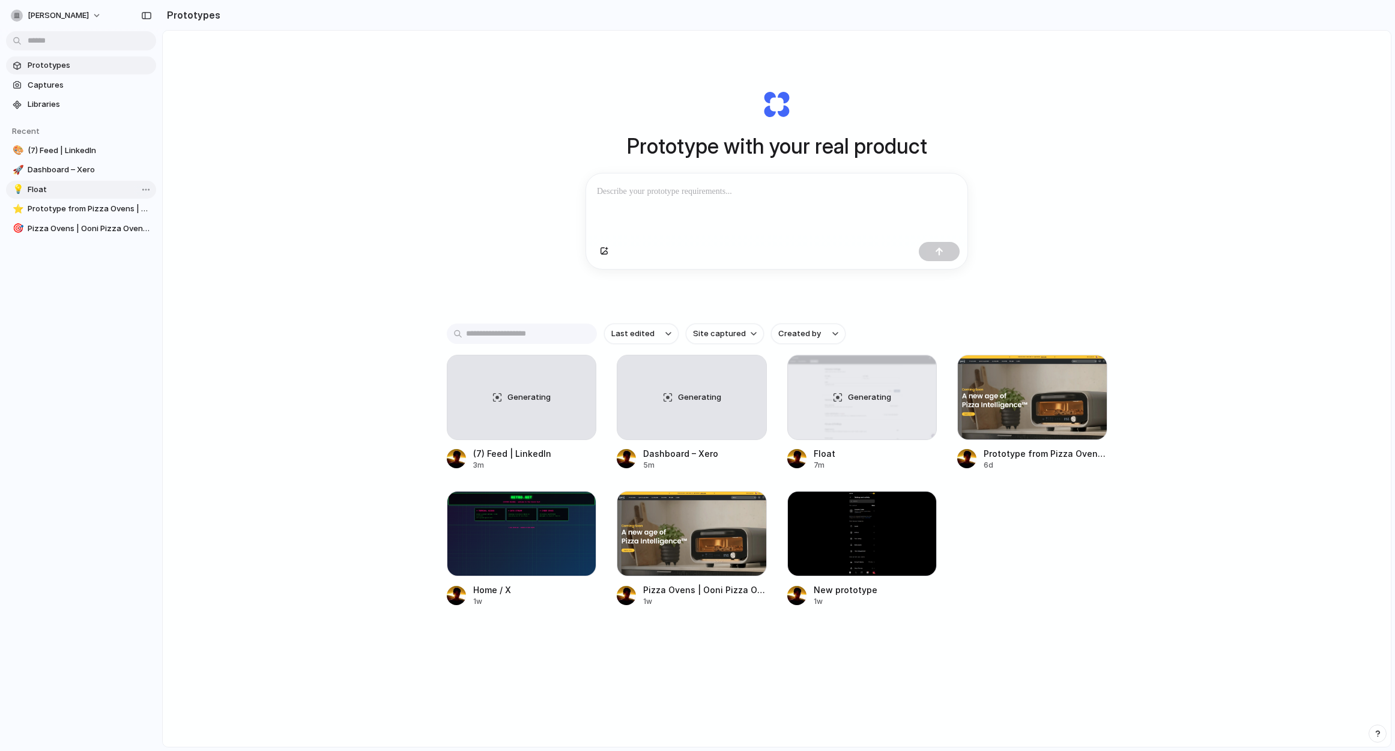
click at [94, 189] on span "Float" at bounding box center [90, 190] width 124 height 12
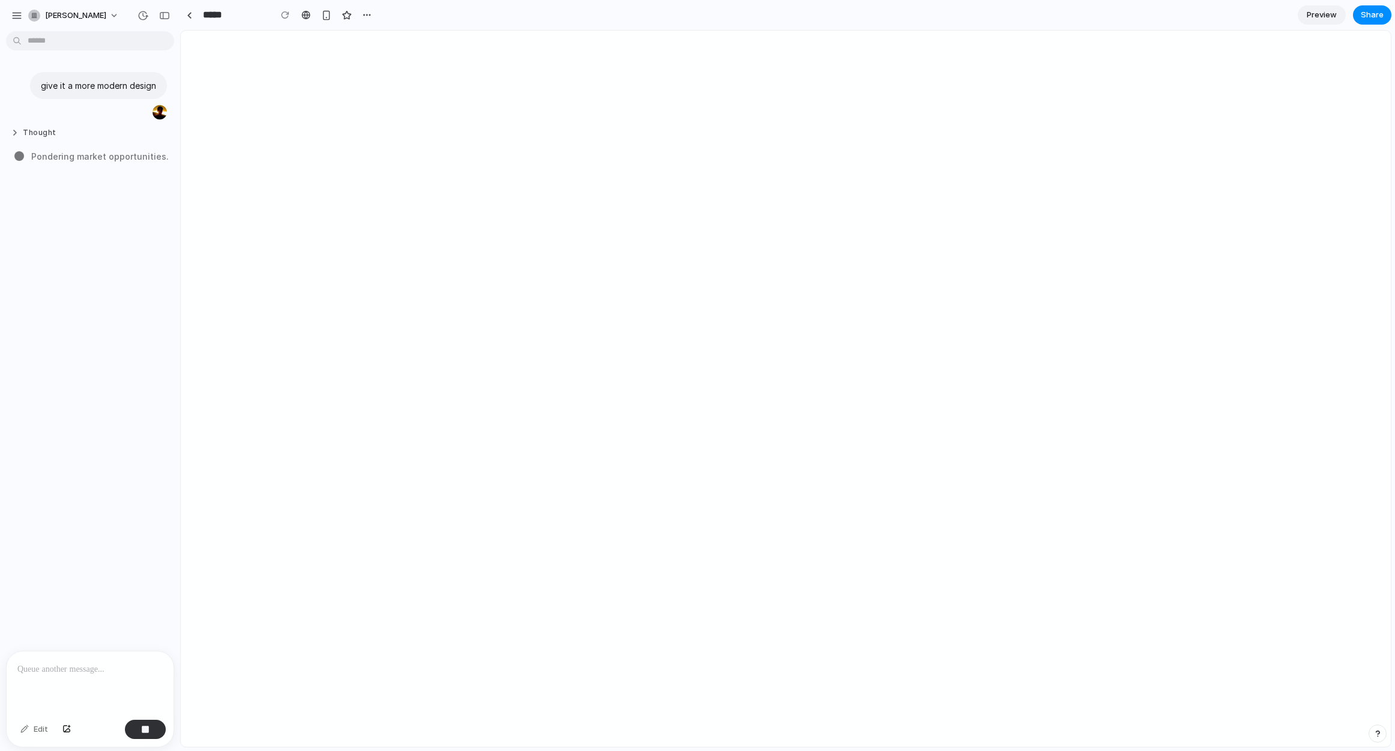
click at [56, 132] on button "Thought" at bounding box center [75, 133] width 129 height 10
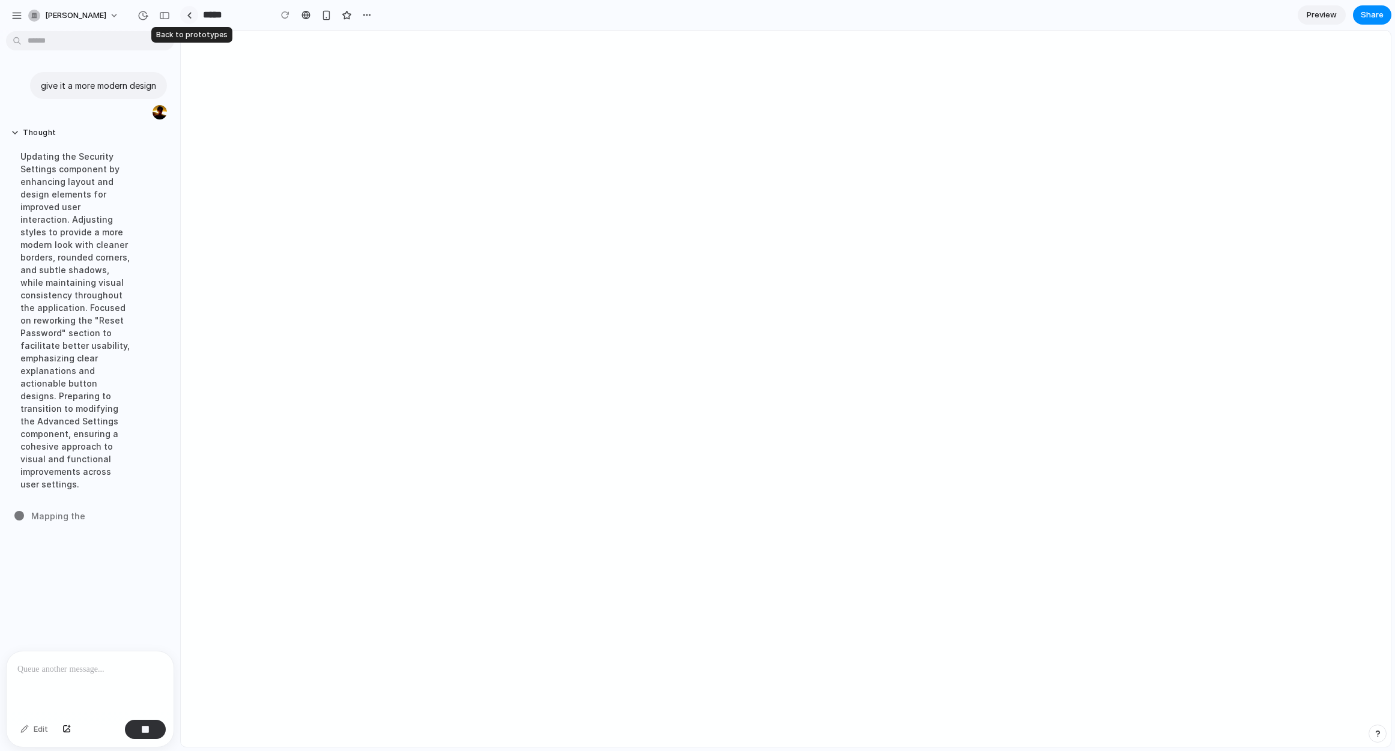
click at [187, 13] on div at bounding box center [189, 15] width 5 height 7
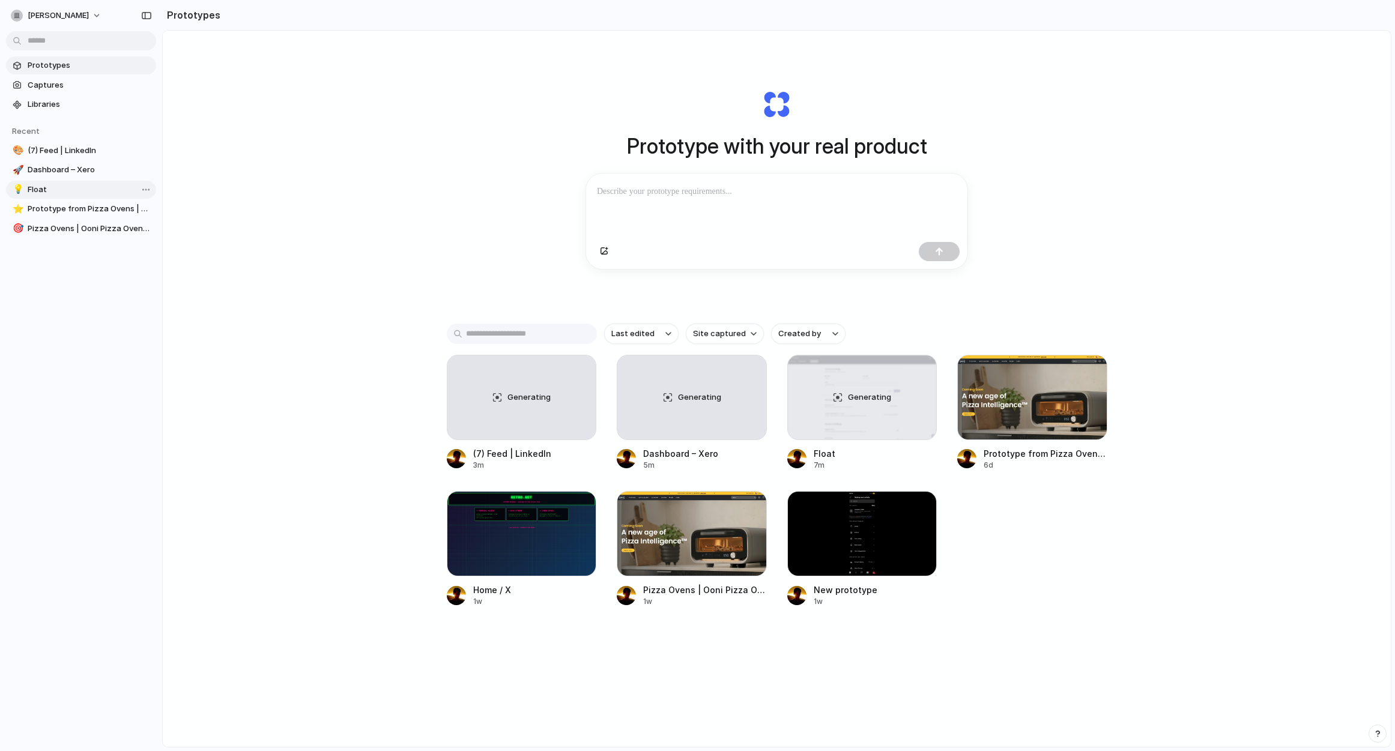
click at [65, 192] on span "Float" at bounding box center [90, 190] width 124 height 12
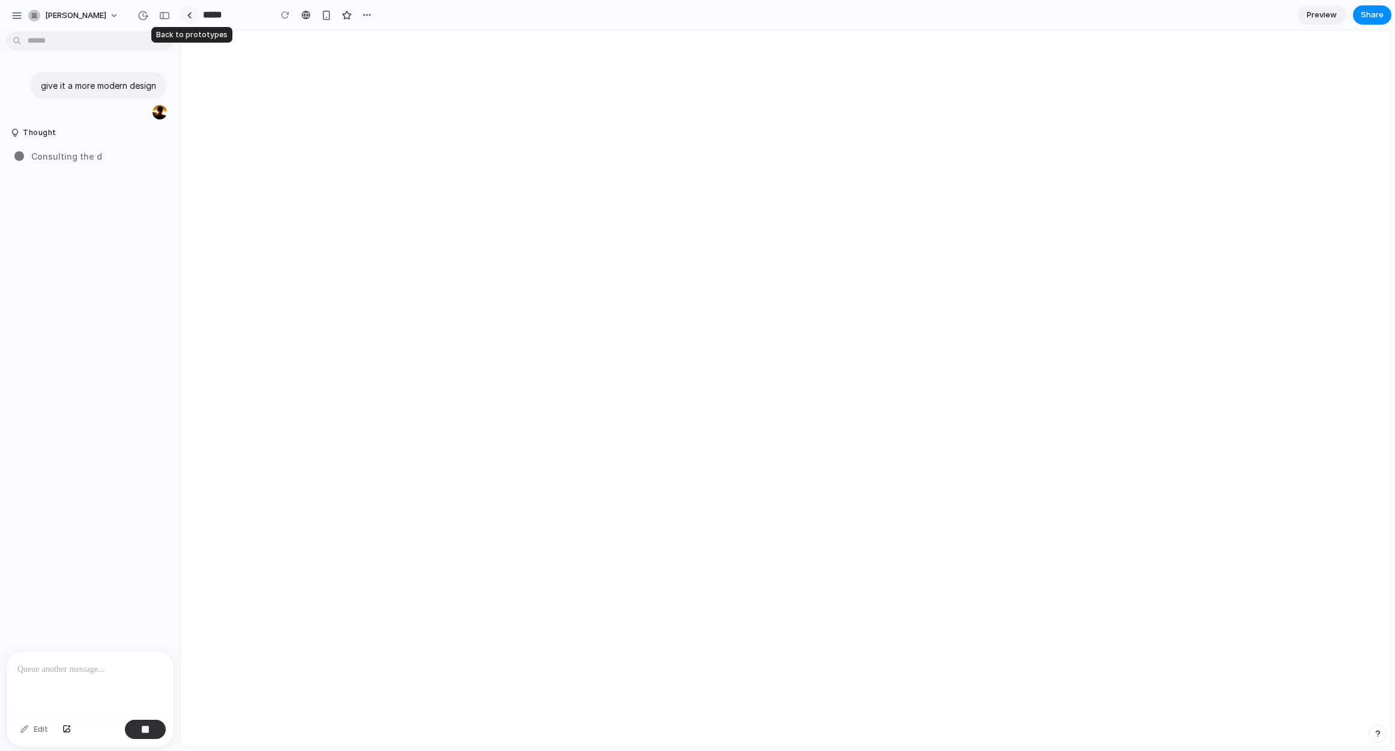
click at [189, 12] on div at bounding box center [189, 15] width 5 height 7
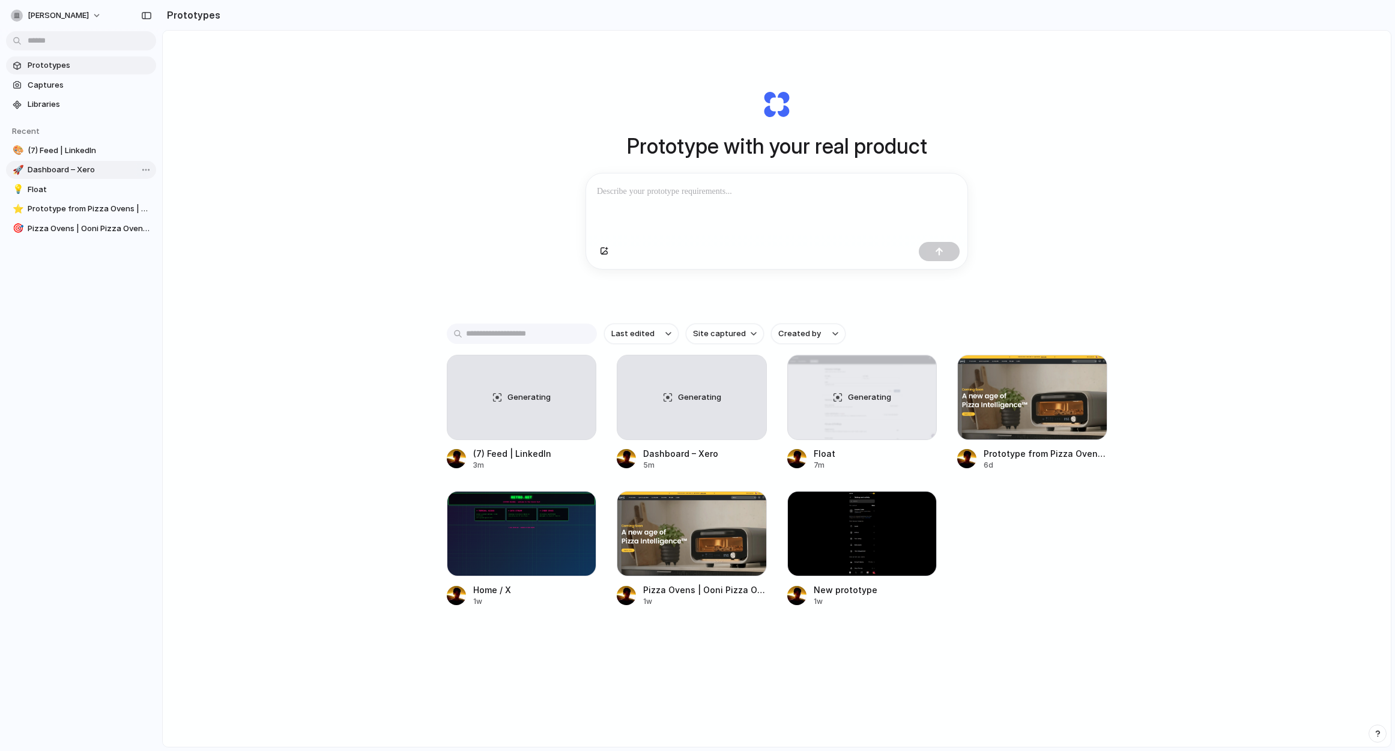
click at [98, 168] on span "Dashboard – Xero" at bounding box center [90, 170] width 124 height 12
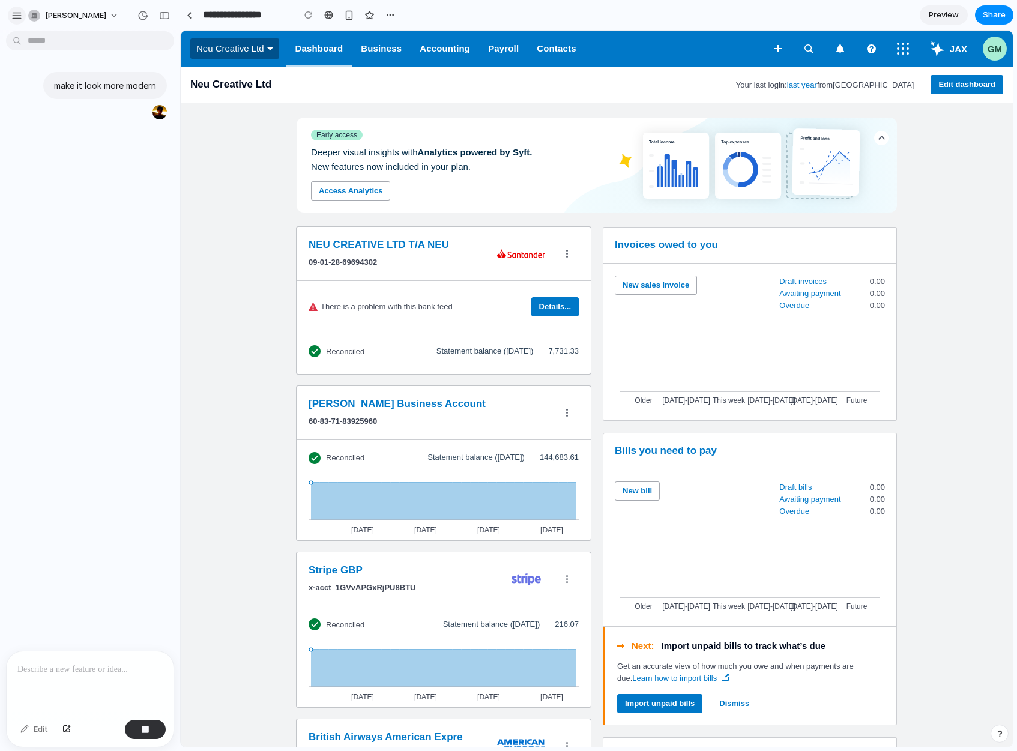
click at [16, 16] on div "button" at bounding box center [16, 15] width 11 height 11
click at [14, 10] on div "button" at bounding box center [16, 15] width 11 height 11
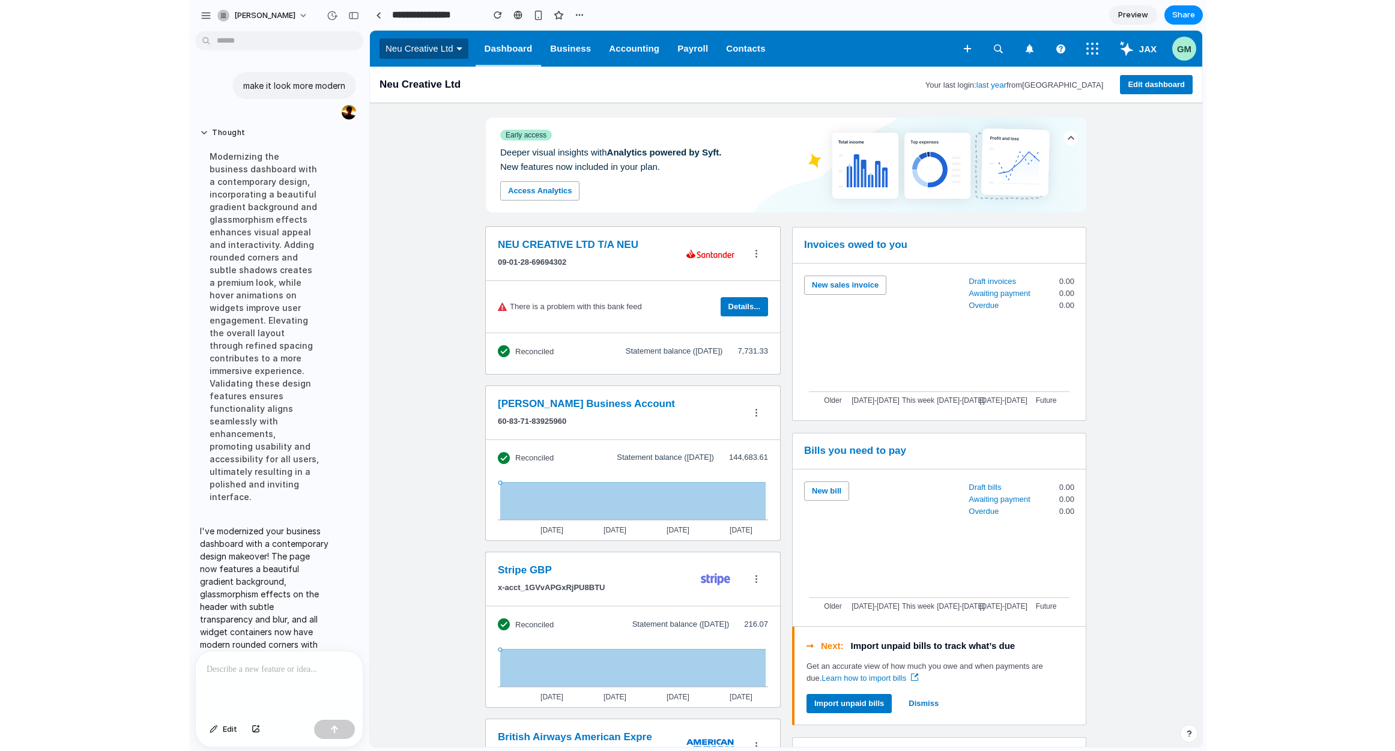
scroll to position [101, 0]
